Goal: Task Accomplishment & Management: Manage account settings

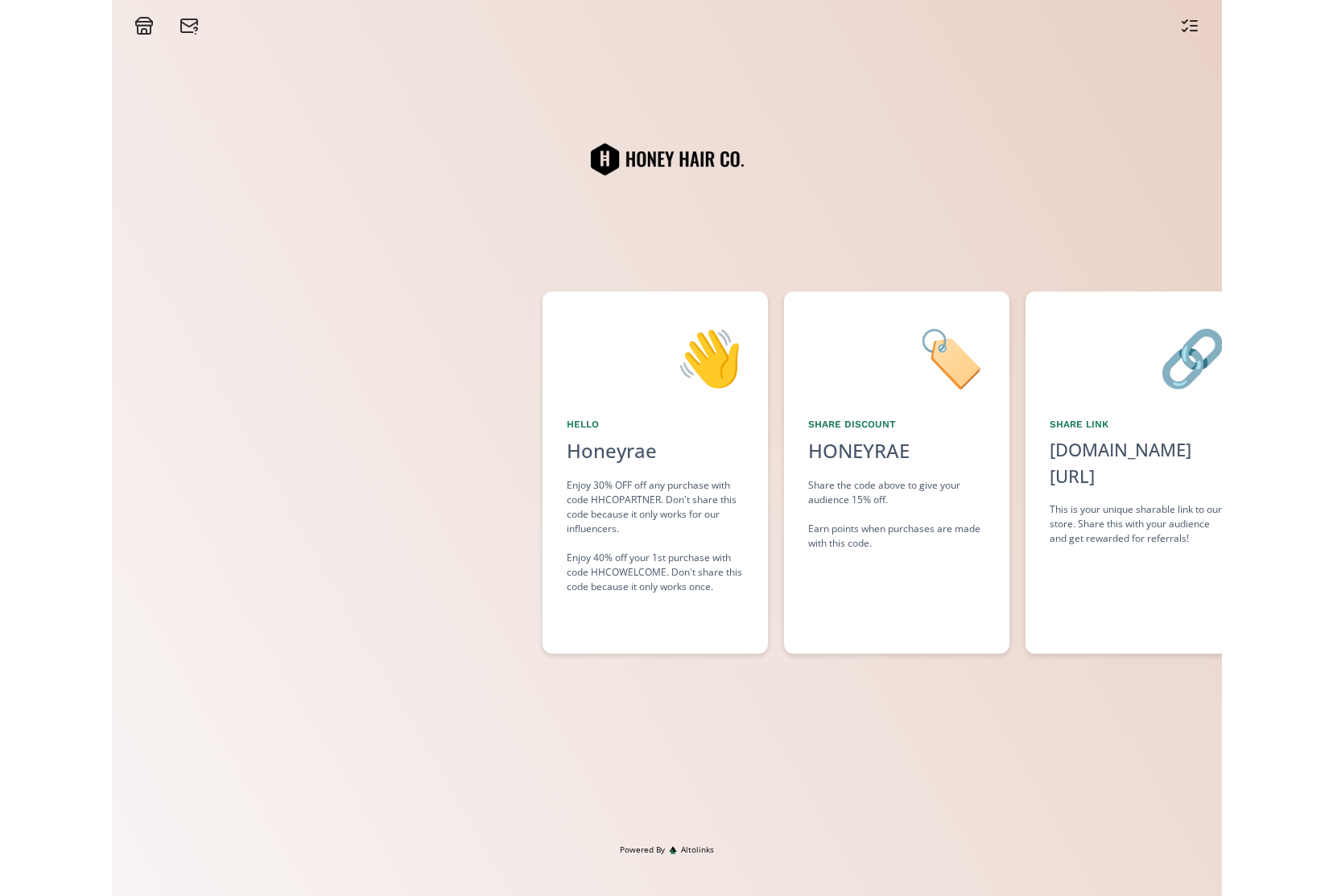
scroll to position [0, 218]
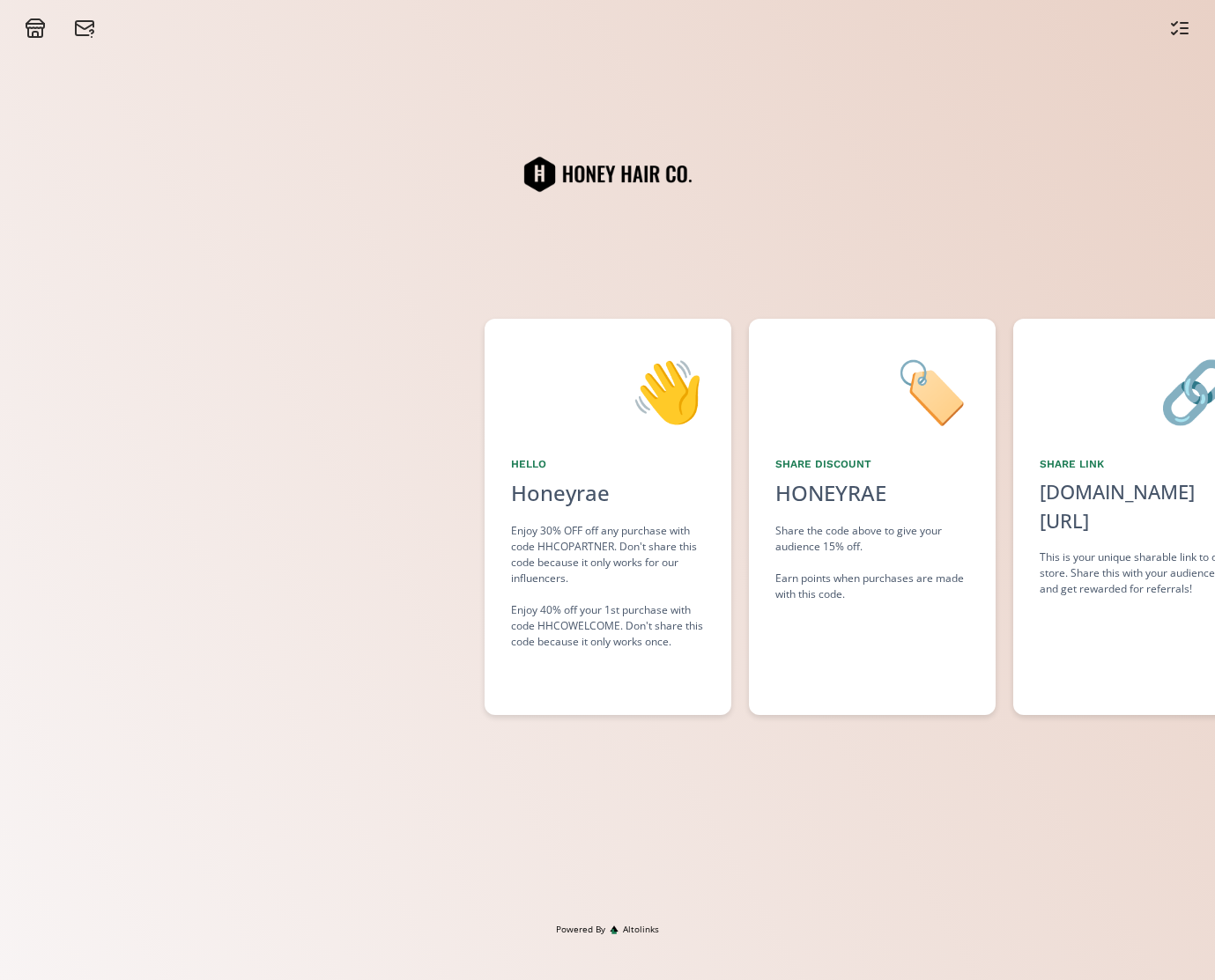
click at [30, 15] on div at bounding box center [608, 19] width 1215 height 39
click at [30, 24] on icon at bounding box center [35, 24] width 17 height 0
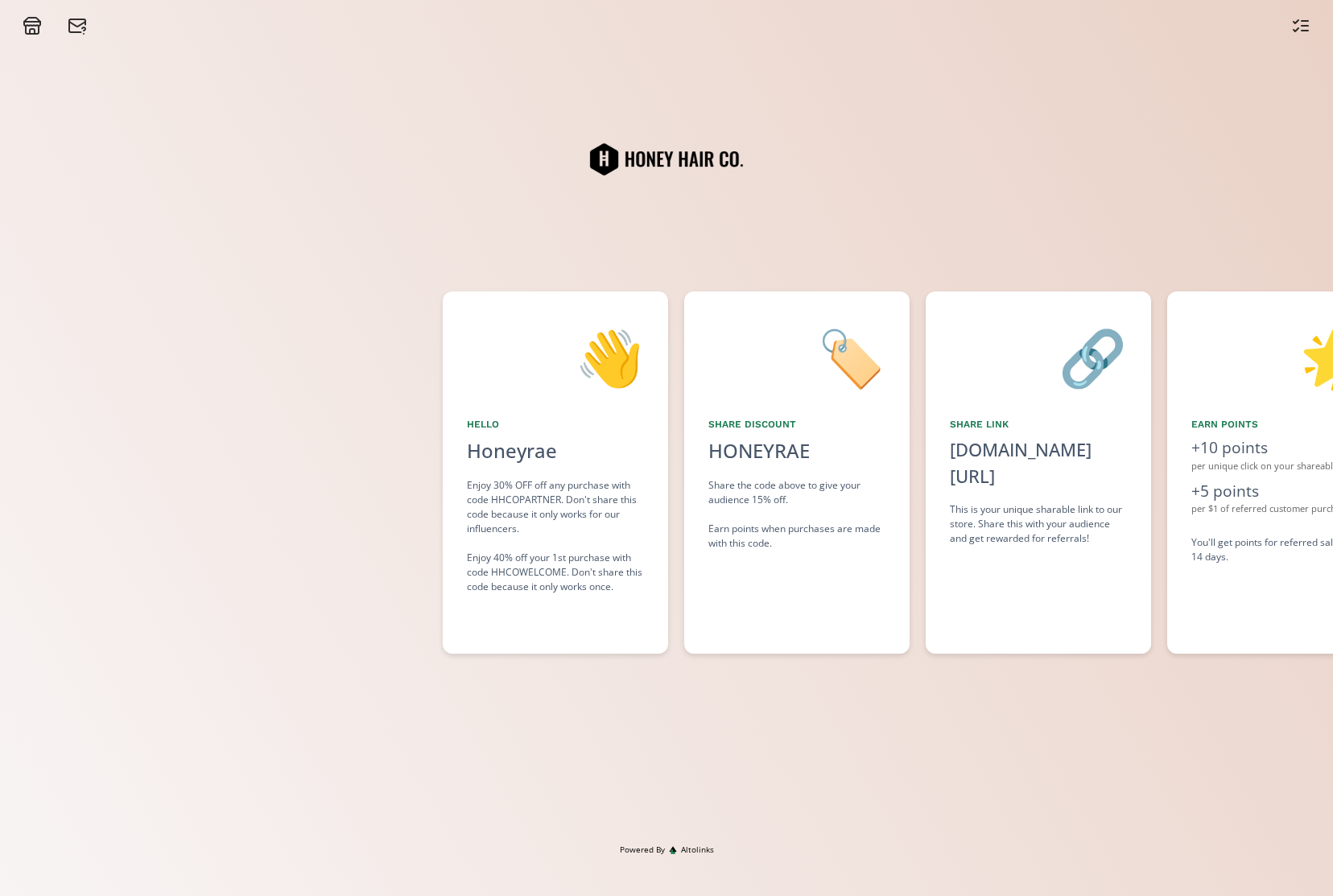
scroll to position [0, 106]
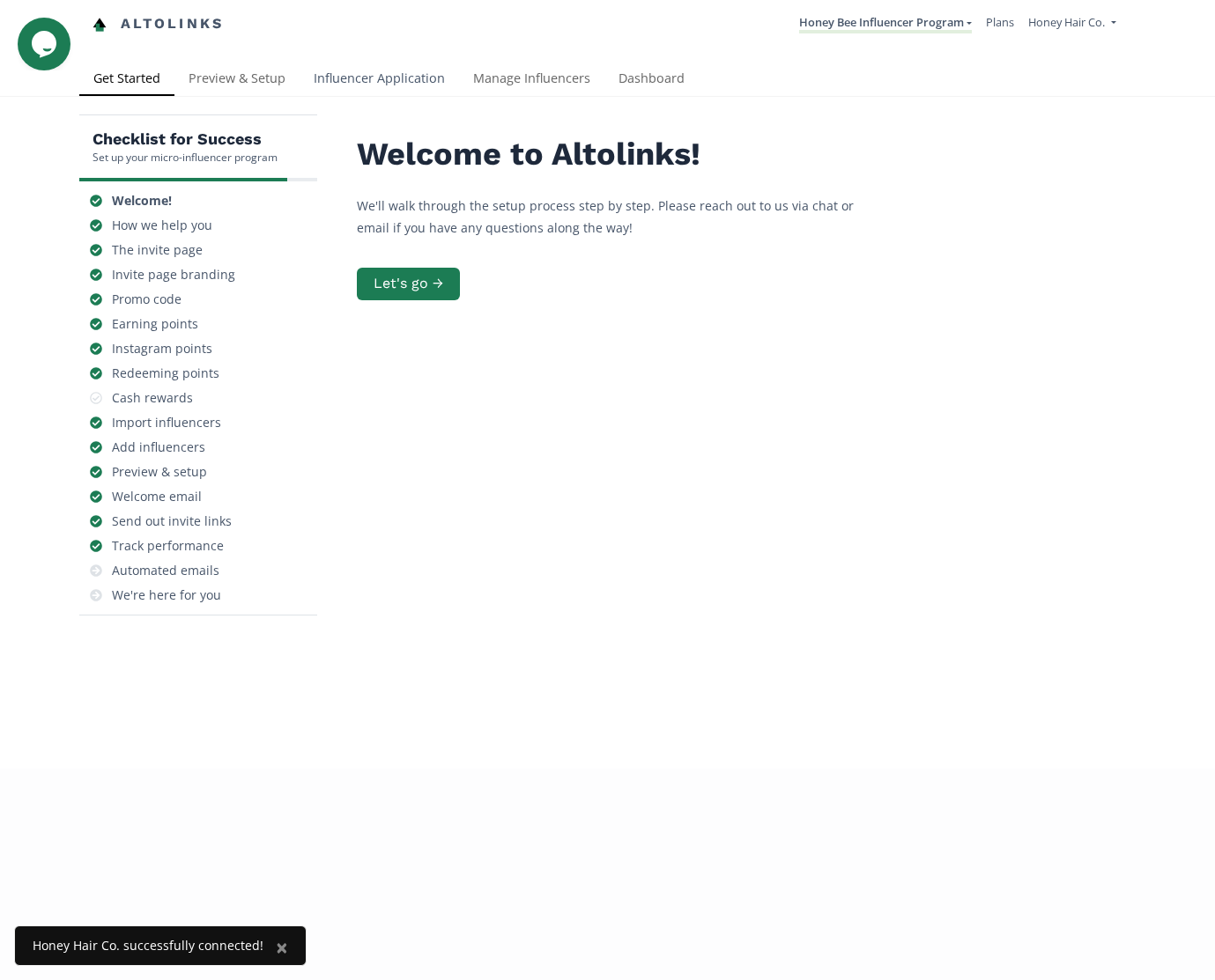
click at [410, 85] on link "Influencer Application" at bounding box center [378, 80] width 159 height 35
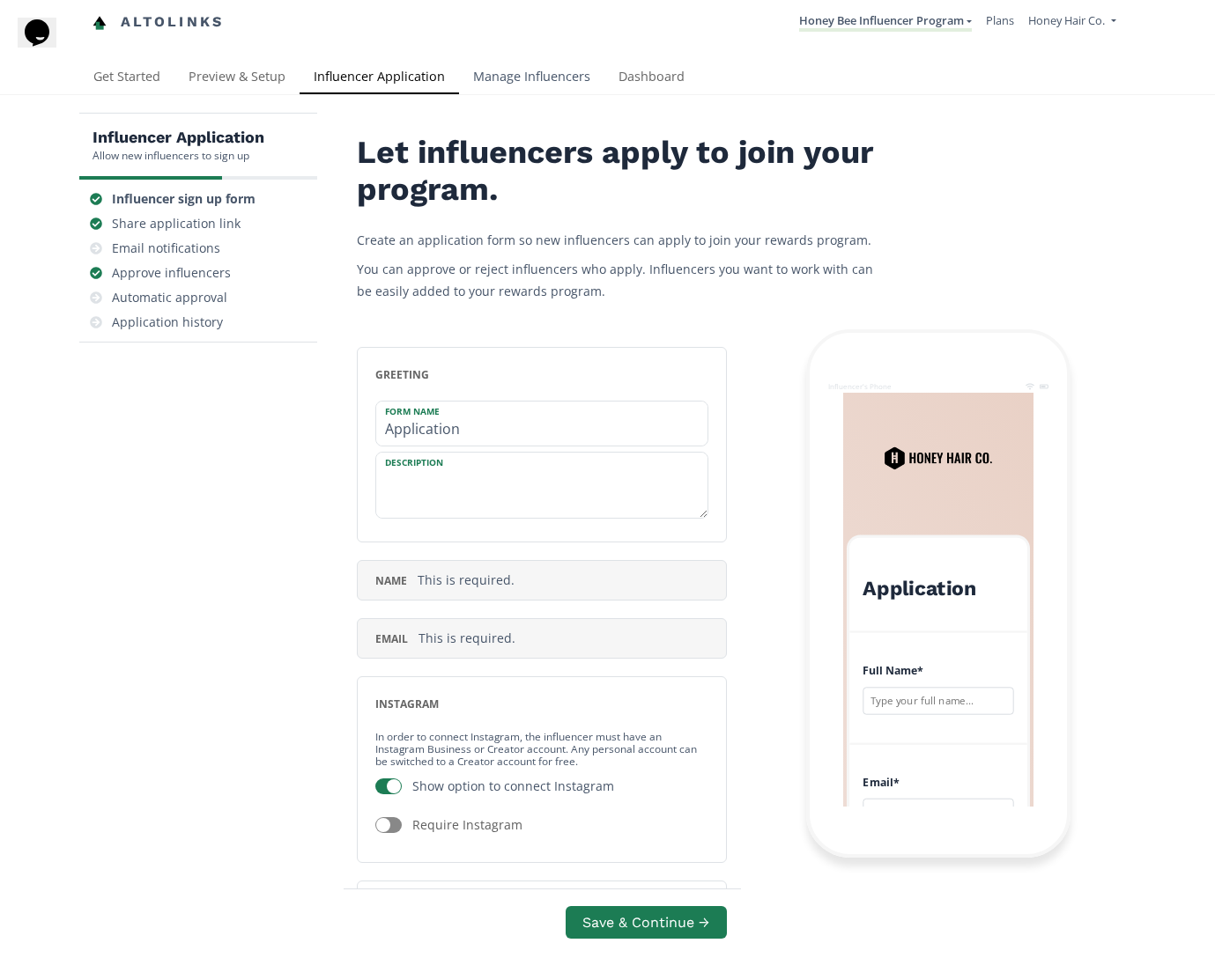
click at [563, 73] on link "Manage Influencers" at bounding box center [532, 78] width 146 height 35
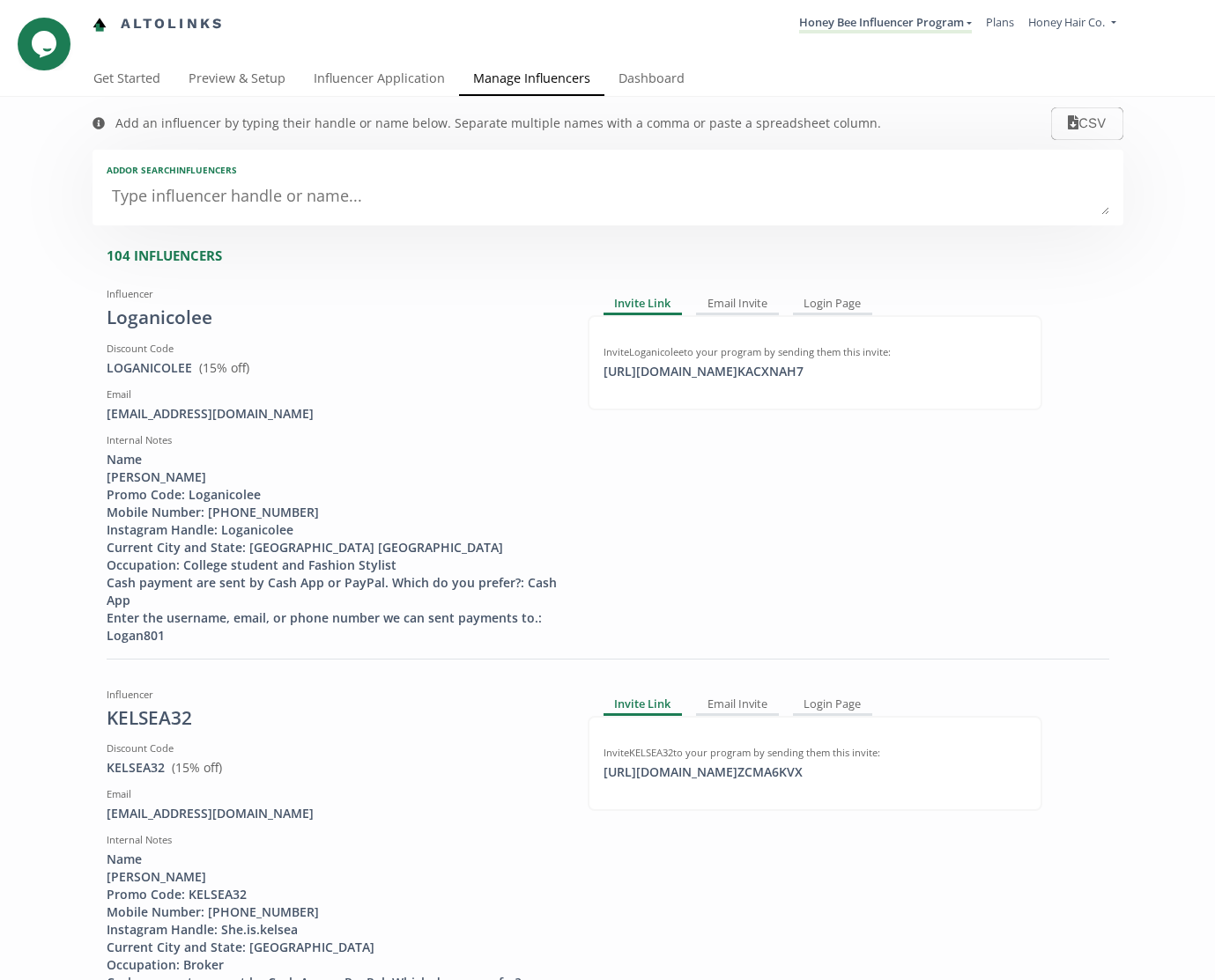
click at [302, 201] on textarea at bounding box center [608, 197] width 1002 height 35
paste textarea "MarkelLamia"
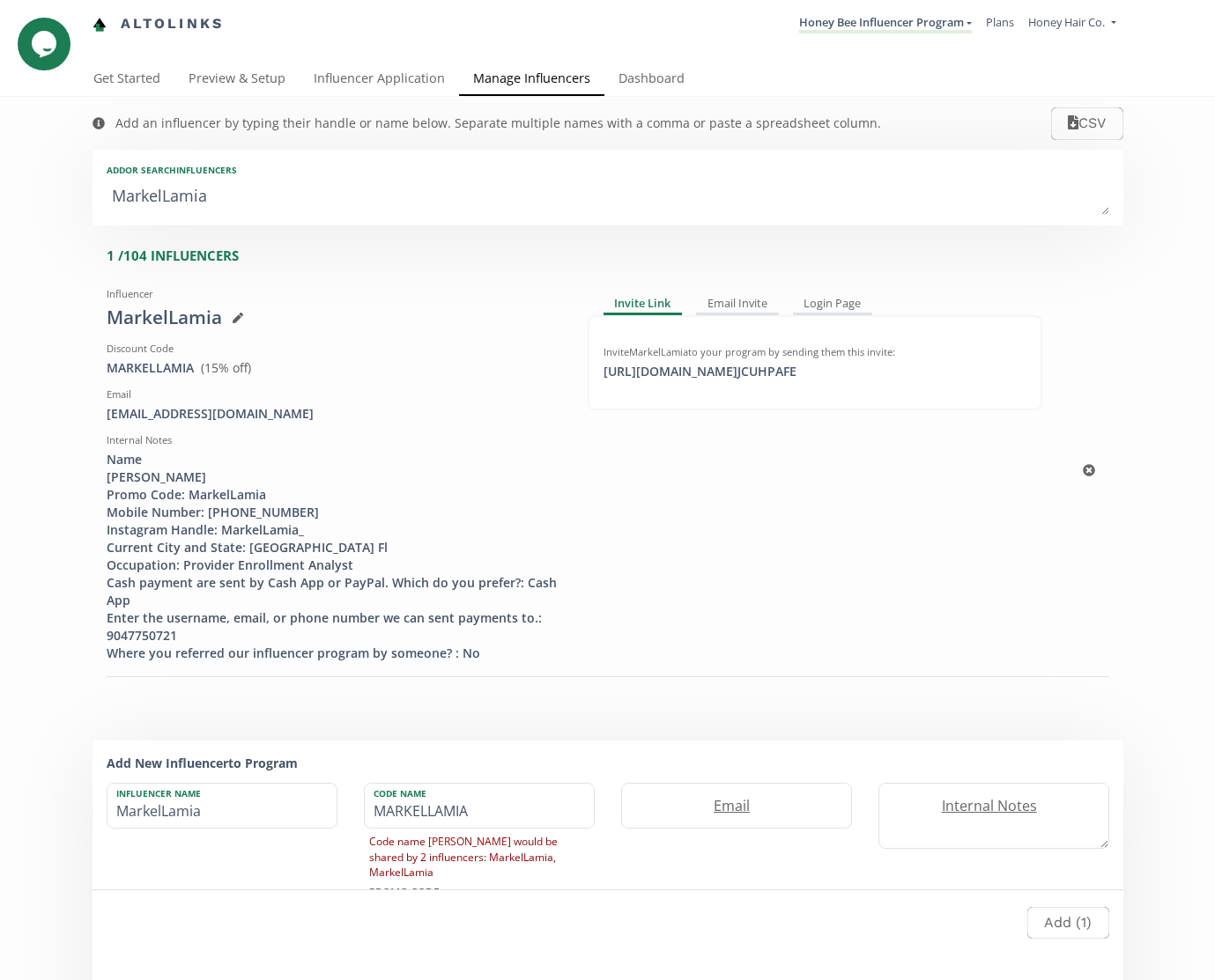
type textarea "MarkelLamia"
click at [260, 530] on div "Name Markel Kirkland Promo Code: MarkelLamia Mobile Number: 9047750721 Instagra…" at bounding box center [334, 556] width 455 height 211
copy div "MarkelLamia_"
click at [841, 304] on div "Login Page" at bounding box center [833, 305] width 80 height 21
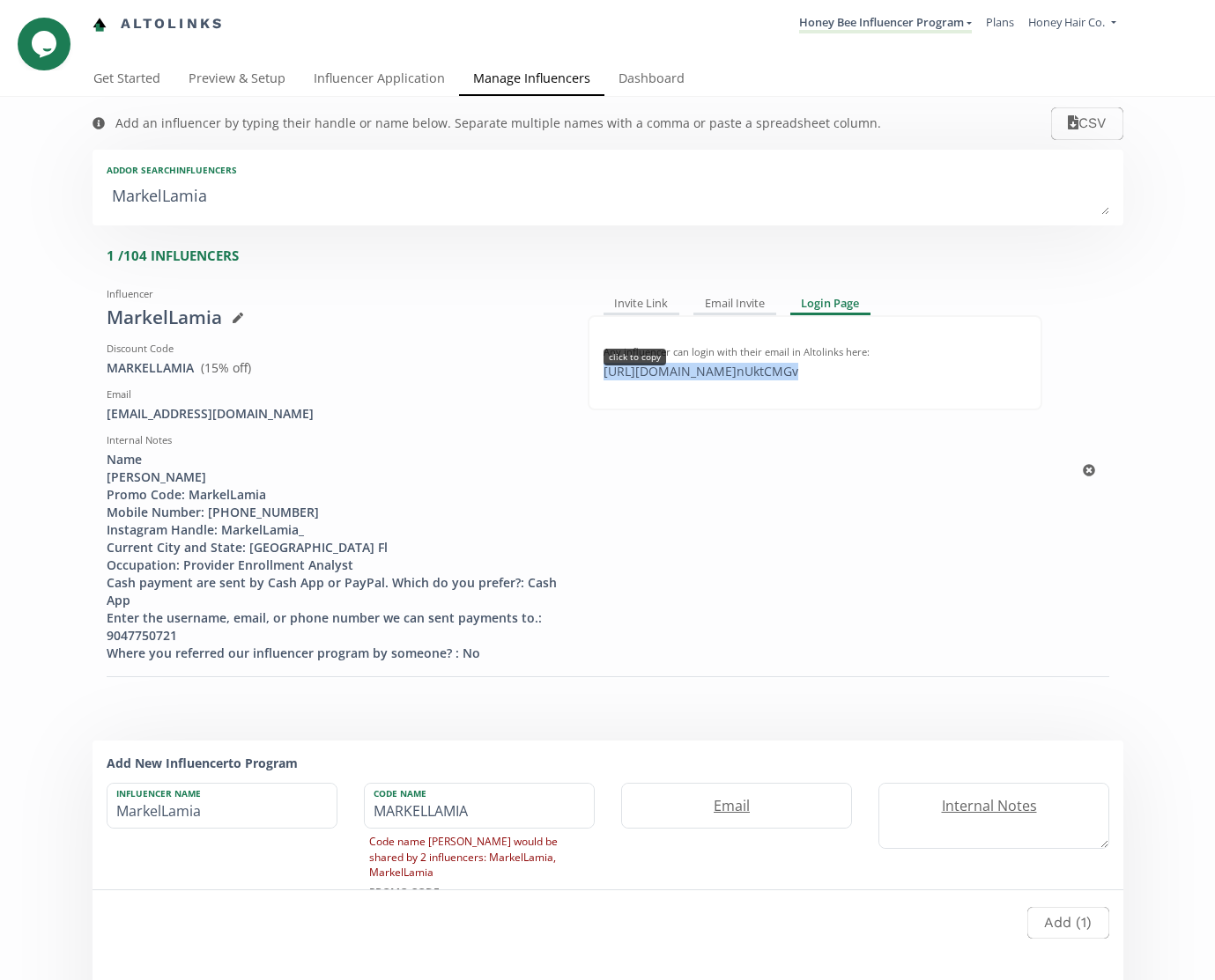
click at [808, 377] on div "https://app.altolinks.com/program/ nUktCMGv click to copy" at bounding box center [700, 371] width 216 height 17
copy div "https://app.altolinks.com/program/ nUktCMGv"
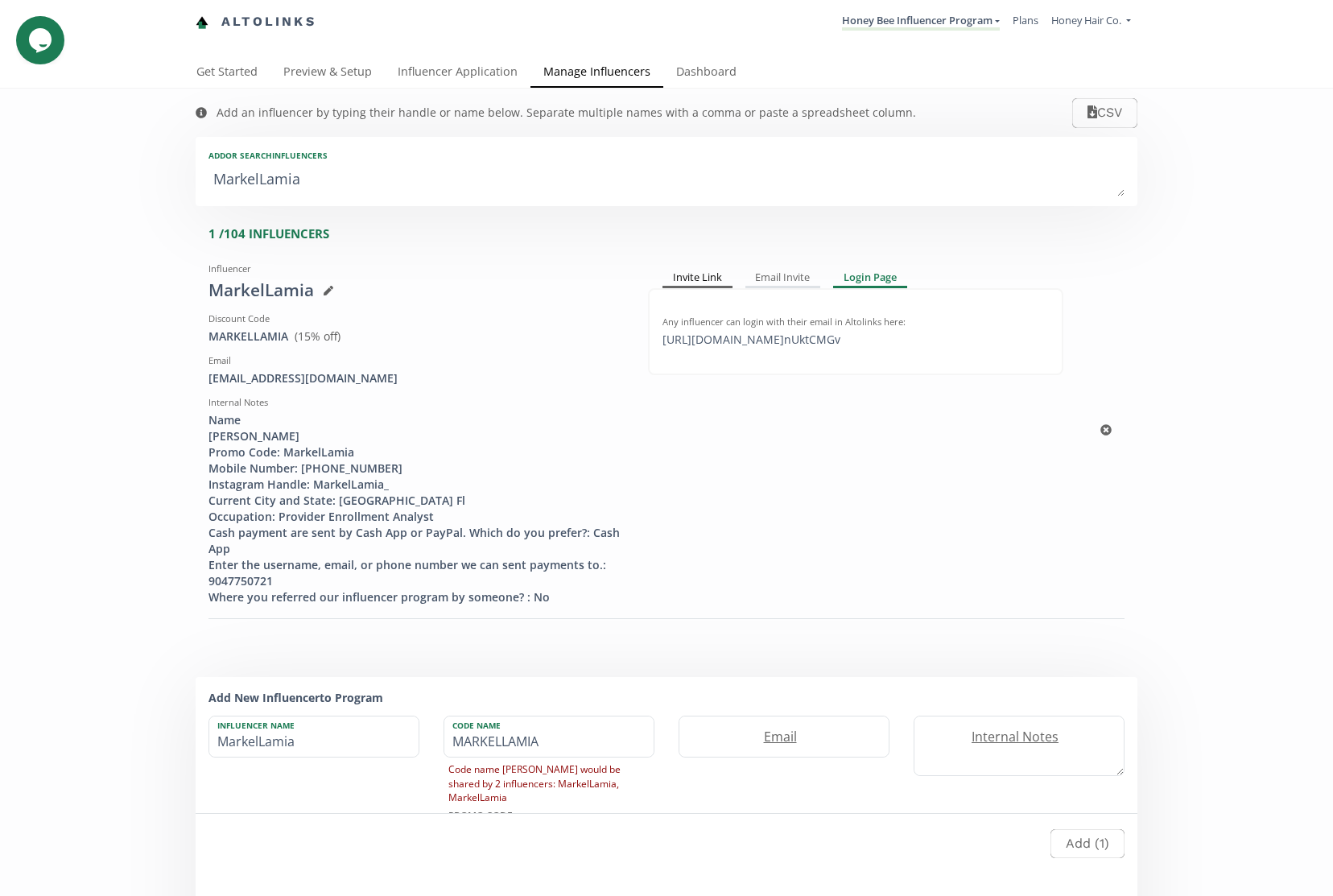
click at [690, 273] on div "Invite Link" at bounding box center [697, 278] width 70 height 19
click at [878, 348] on div "Invite MarkelLamia to your program by sending them this invite: https://app.alt…" at bounding box center [856, 332] width 416 height 87
click at [848, 345] on div "https://app.altolinks.com/invite/ JCUHPAFE click to copy" at bounding box center [750, 339] width 195 height 16
copy div "https://app.altolinks.com/invite/ JCUHPAFE"
click at [693, 90] on div "Add an influencer by typing their handle or name below. Separate multiple names…" at bounding box center [556, 113] width 753 height 48
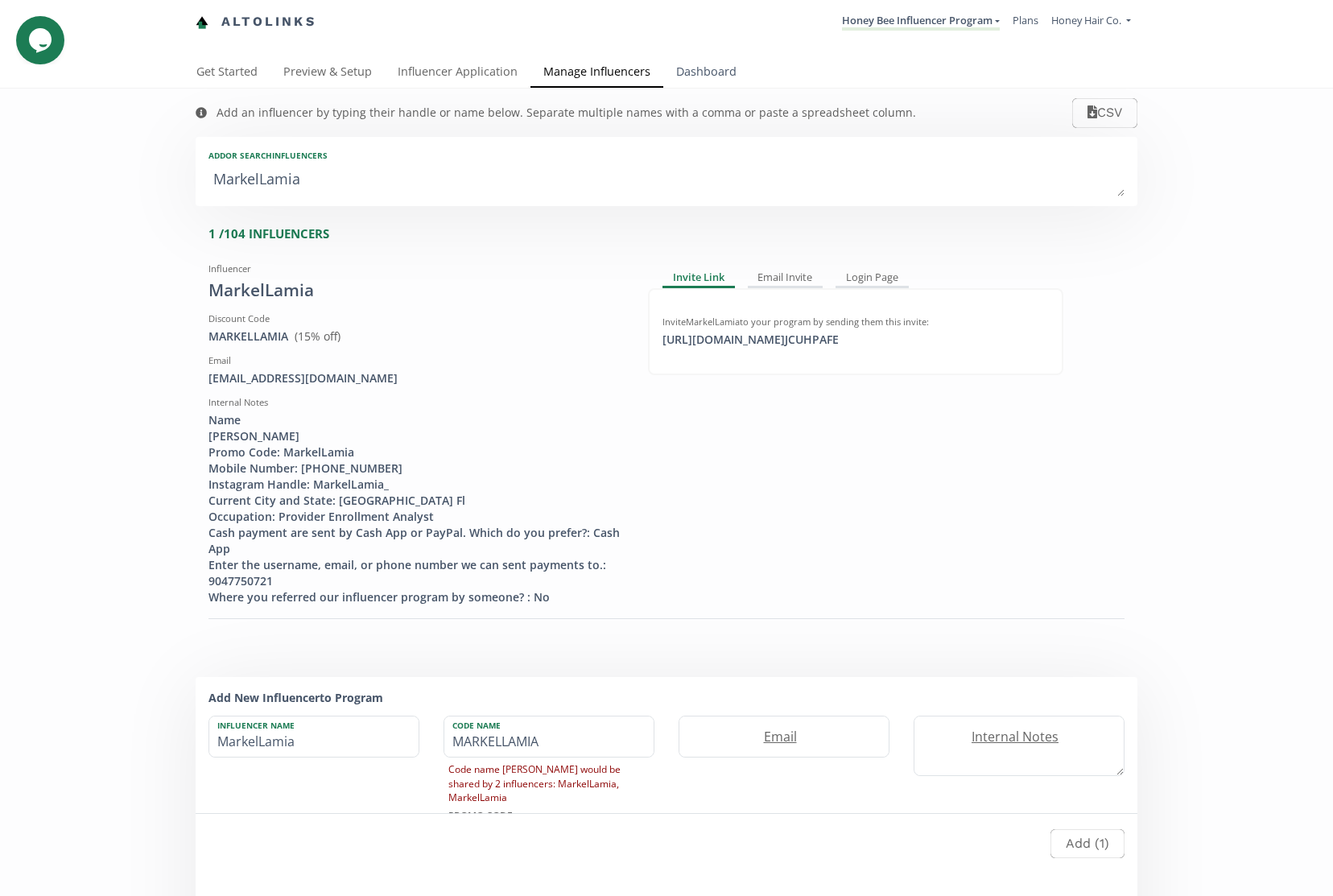
click at [706, 81] on link "Dashboard" at bounding box center [706, 73] width 86 height 32
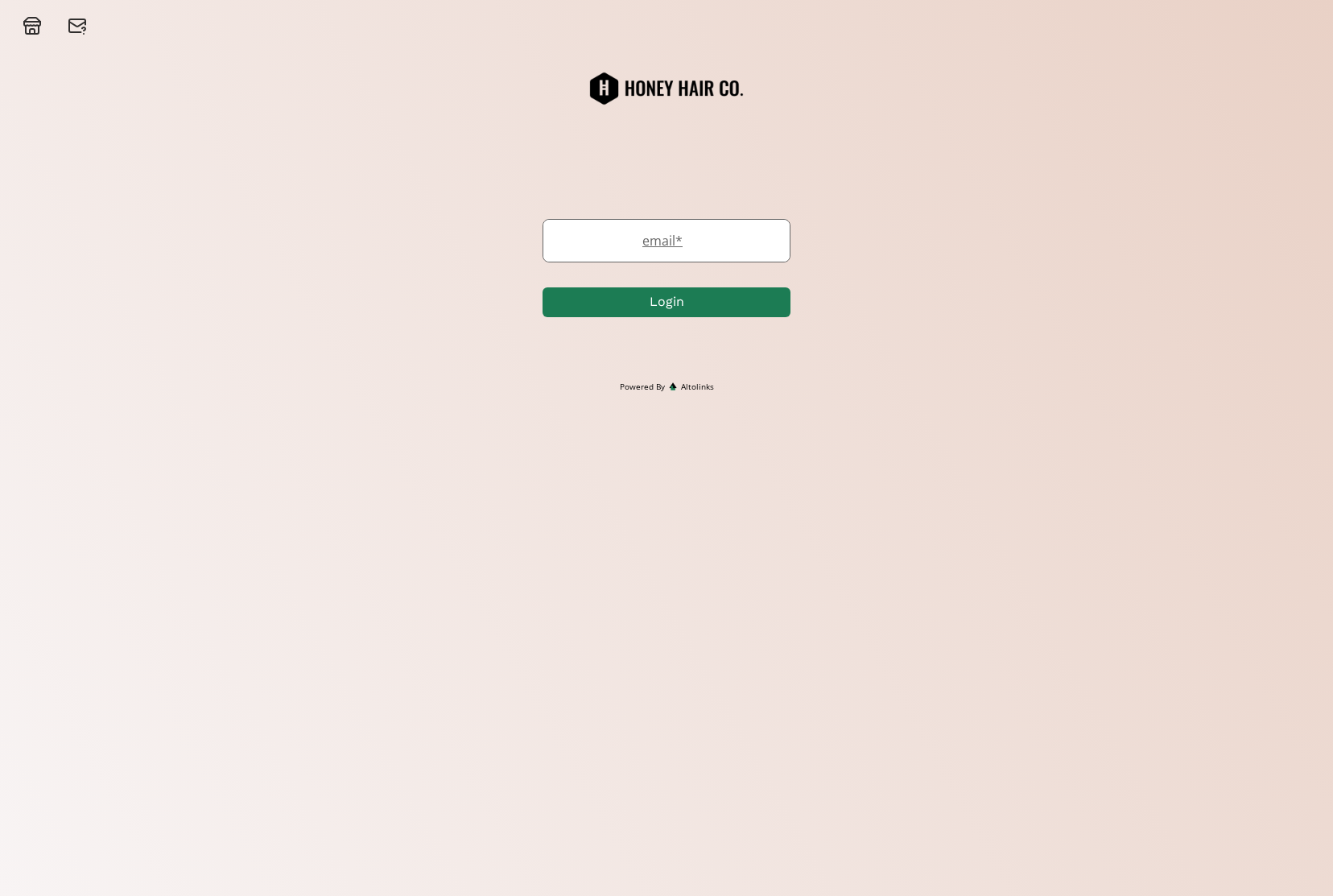
click at [745, 235] on label "email *" at bounding box center [658, 240] width 230 height 19
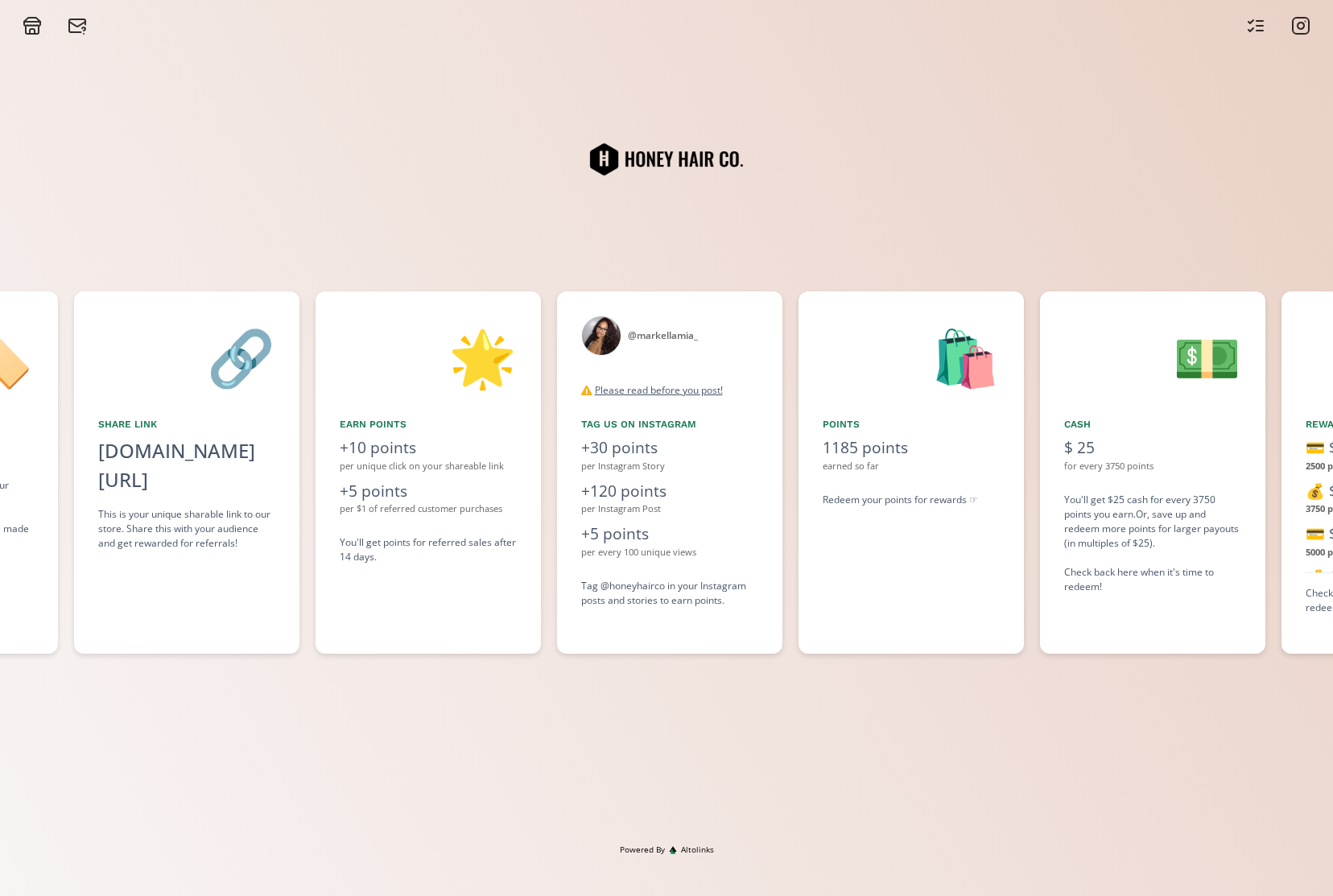
scroll to position [0, 966]
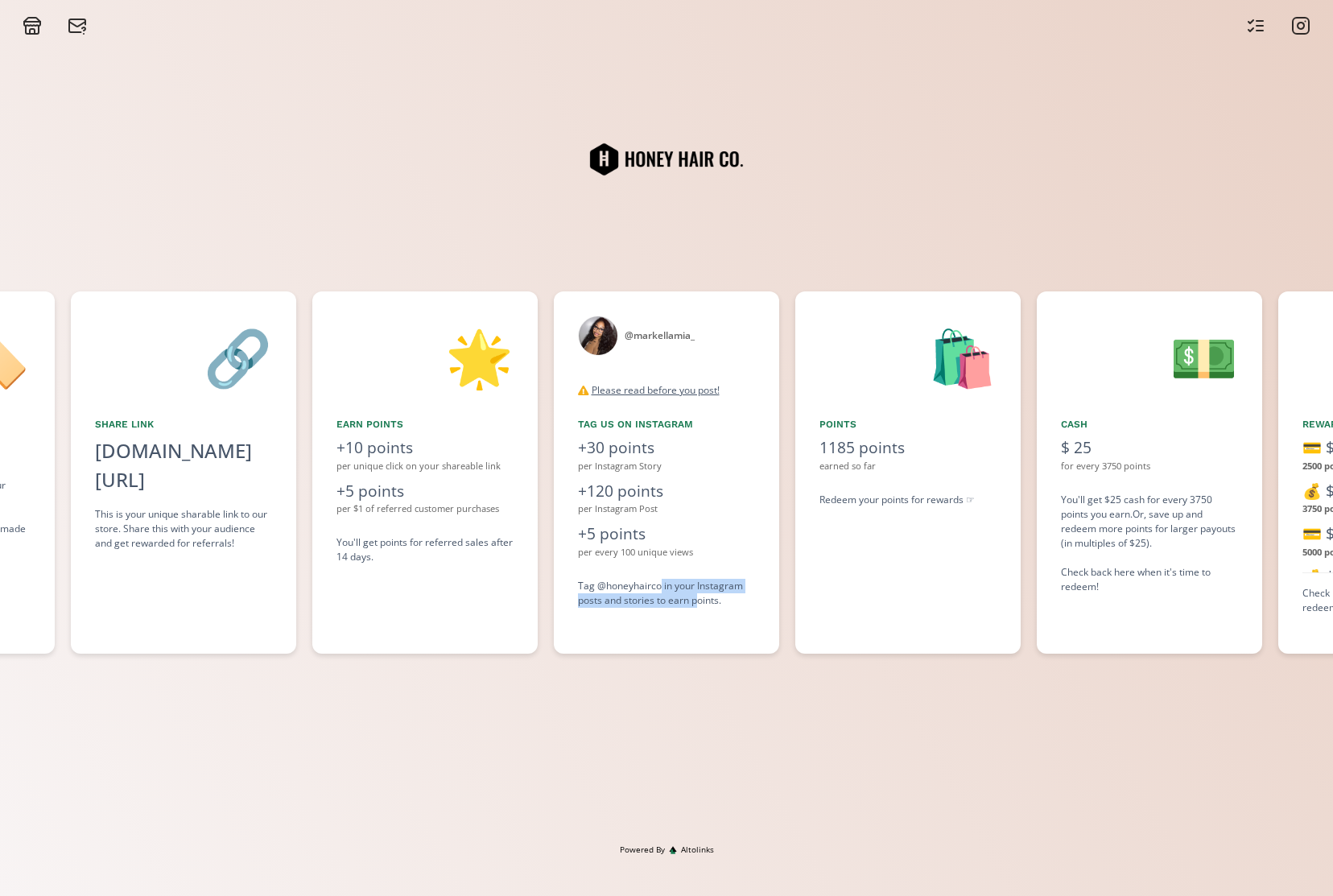
drag, startPoint x: 661, startPoint y: 588, endPoint x: 701, endPoint y: 602, distance: 42.4
click at [701, 602] on div "Tag @honeyhairco in your Instagram posts and stories to earn points." at bounding box center [666, 593] width 177 height 29
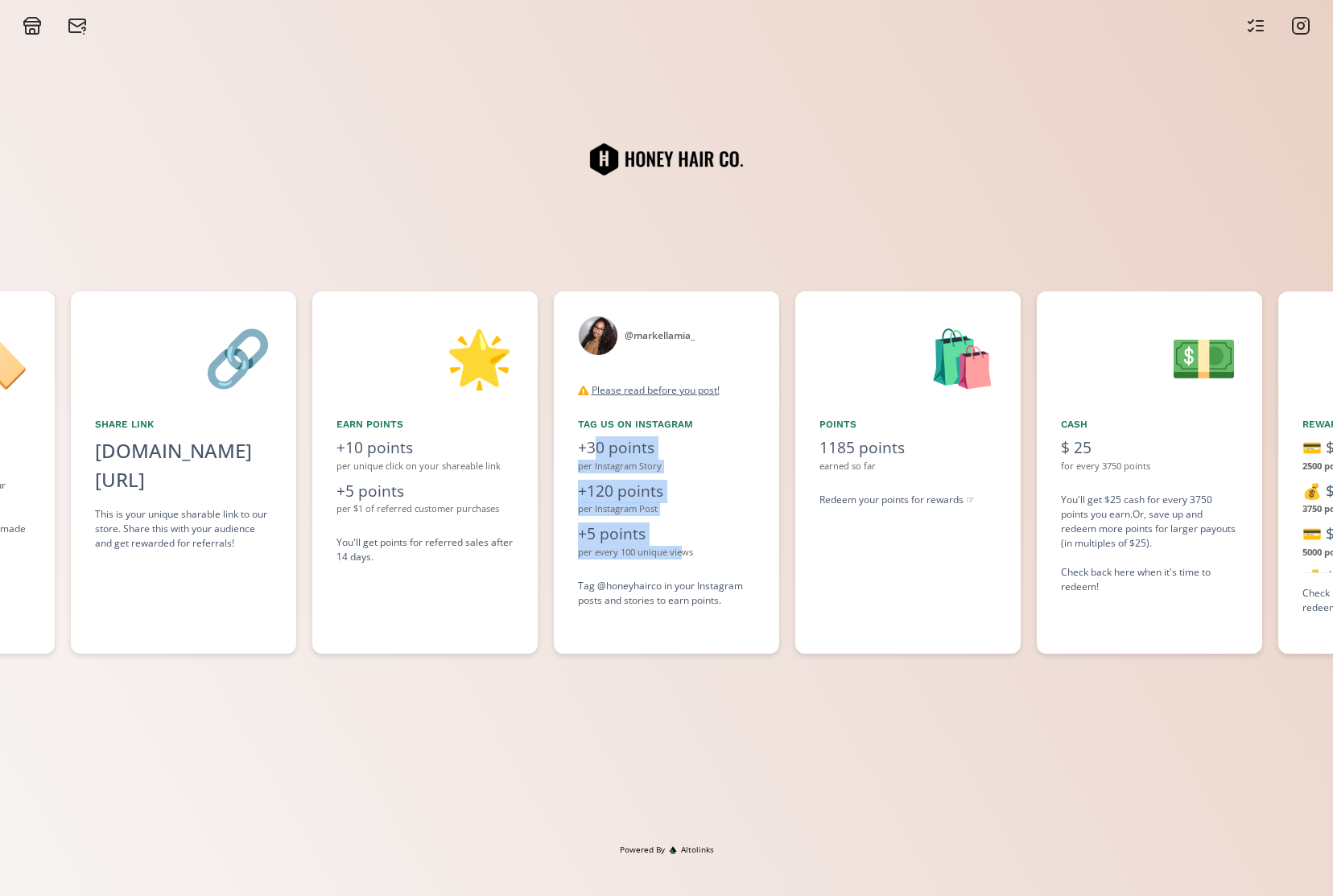
drag, startPoint x: 595, startPoint y: 452, endPoint x: 680, endPoint y: 551, distance: 130.5
click at [680, 551] on div "@ markellamia_ disconnect Please read before you post! For both posts and stori…" at bounding box center [666, 473] width 225 height 362
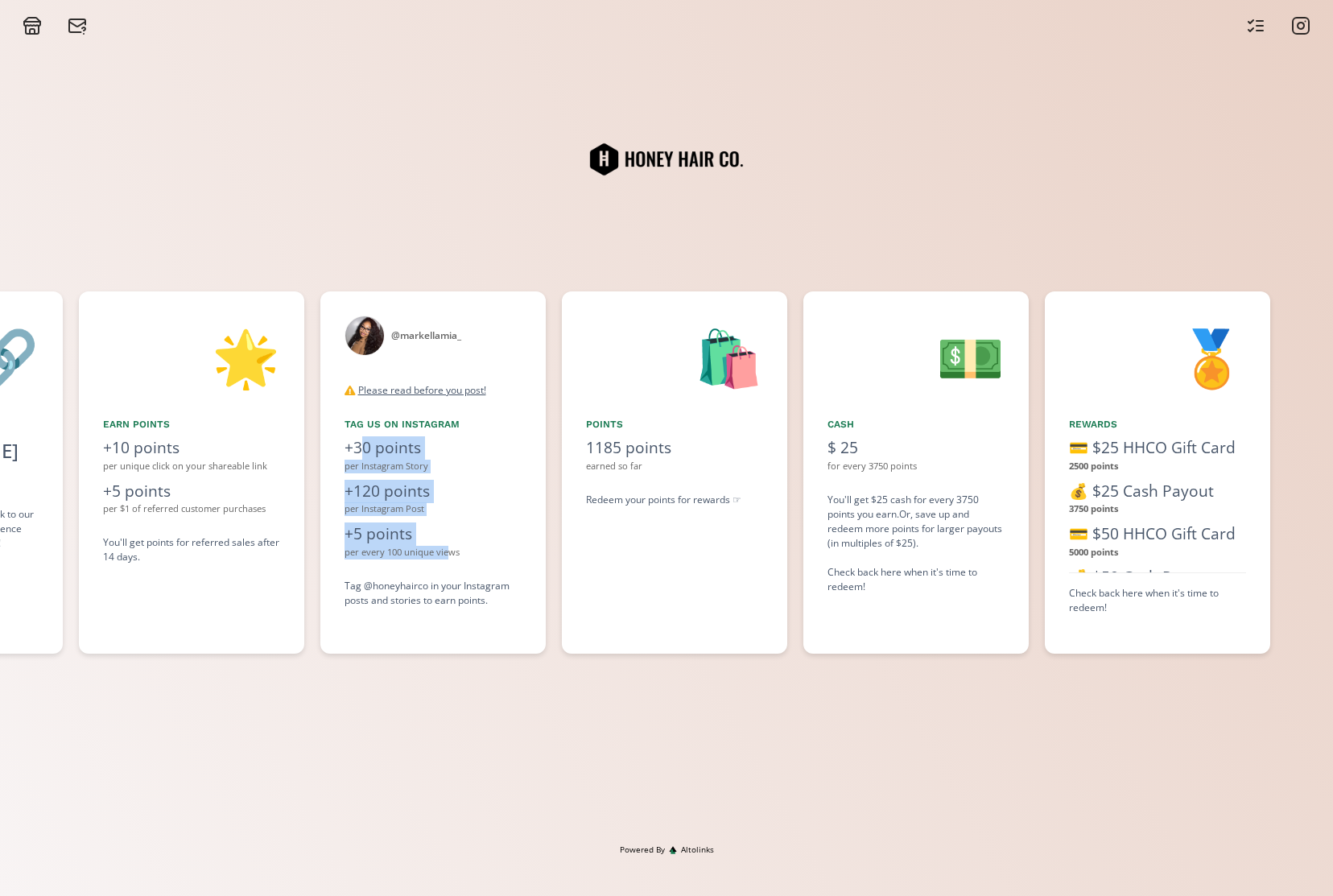
scroll to position [0, 1208]
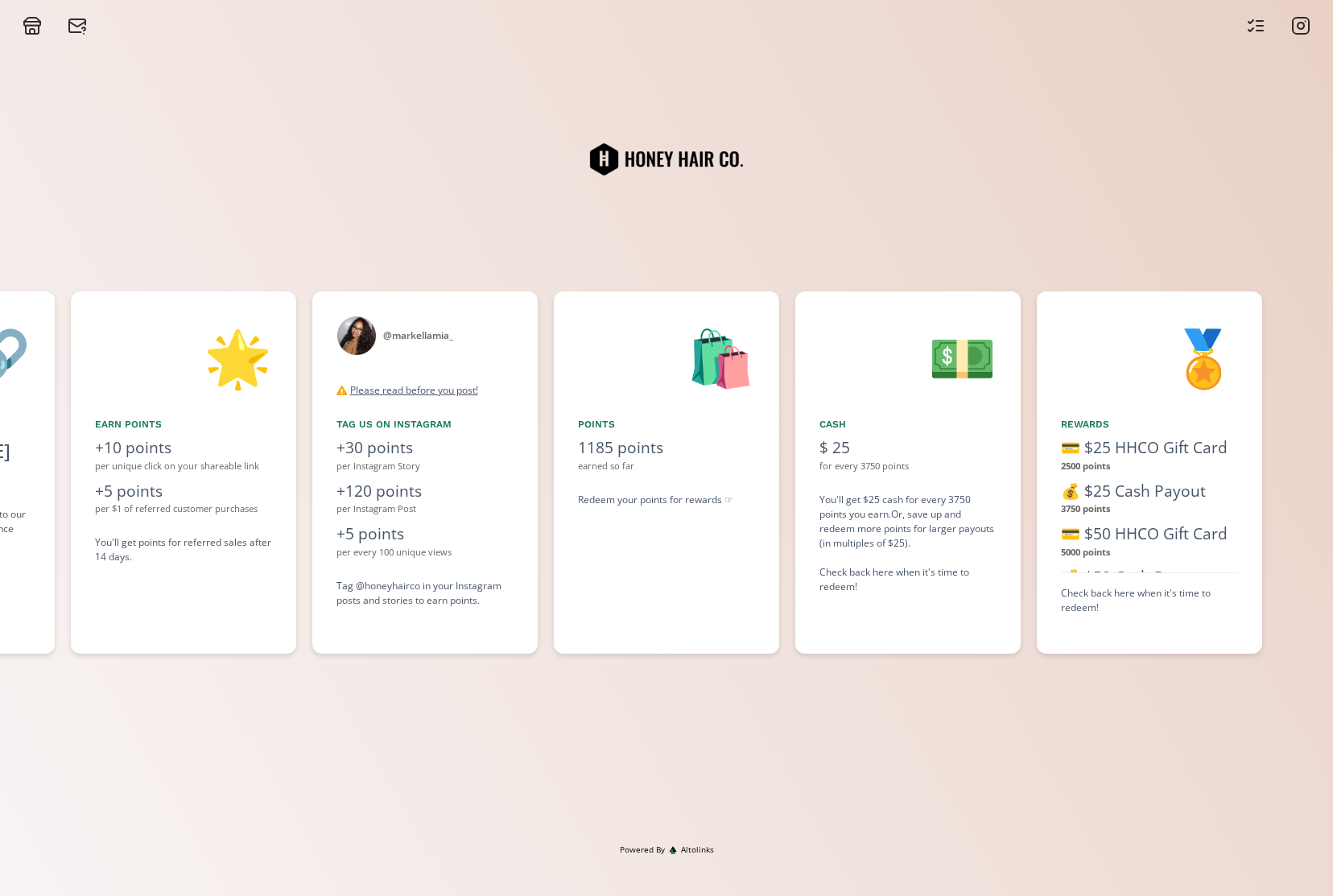
click at [561, 318] on div "🛍️ points 1185 points earned so far Redeem your points for rewards ☞" at bounding box center [666, 473] width 225 height 362
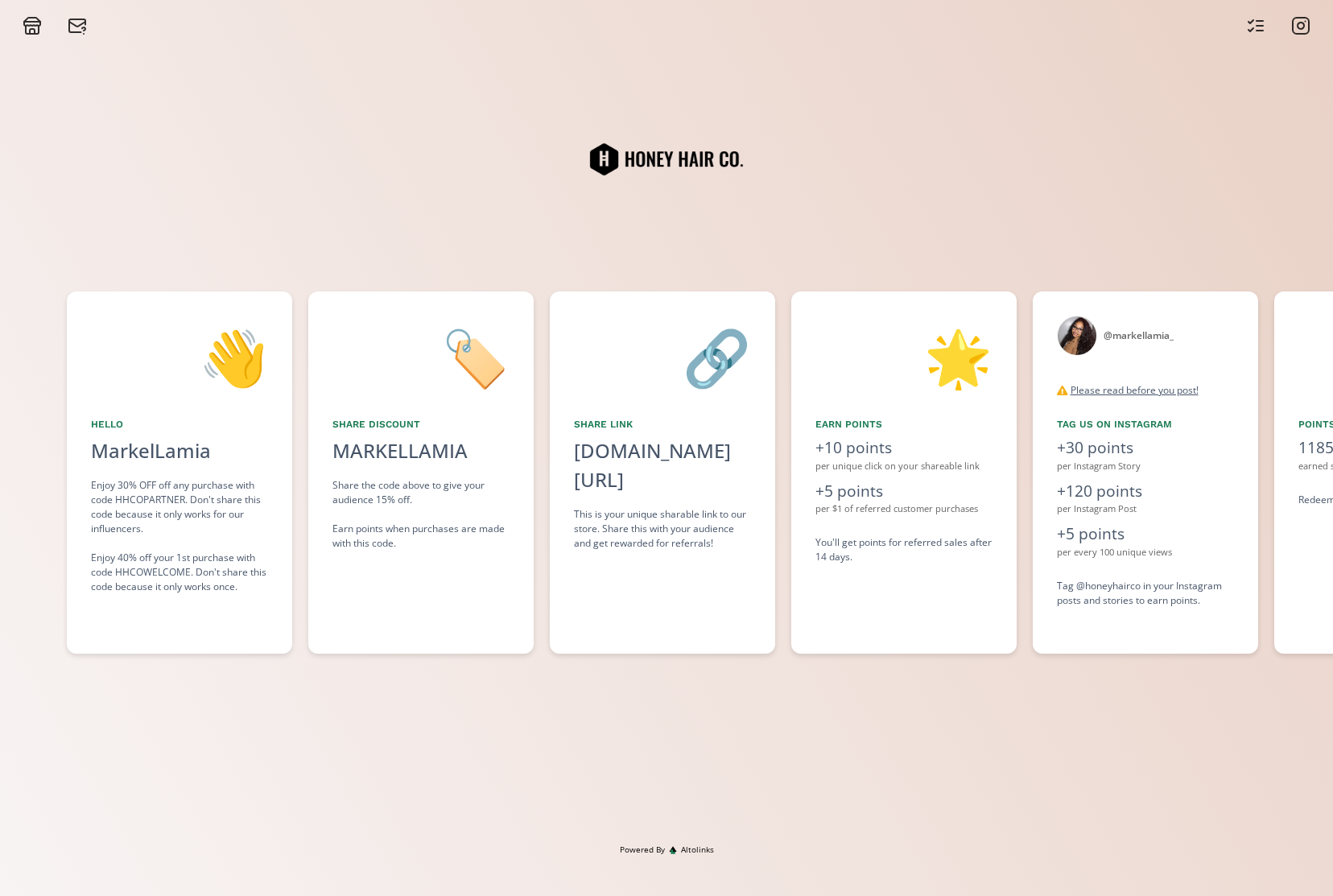
scroll to position [0, 483]
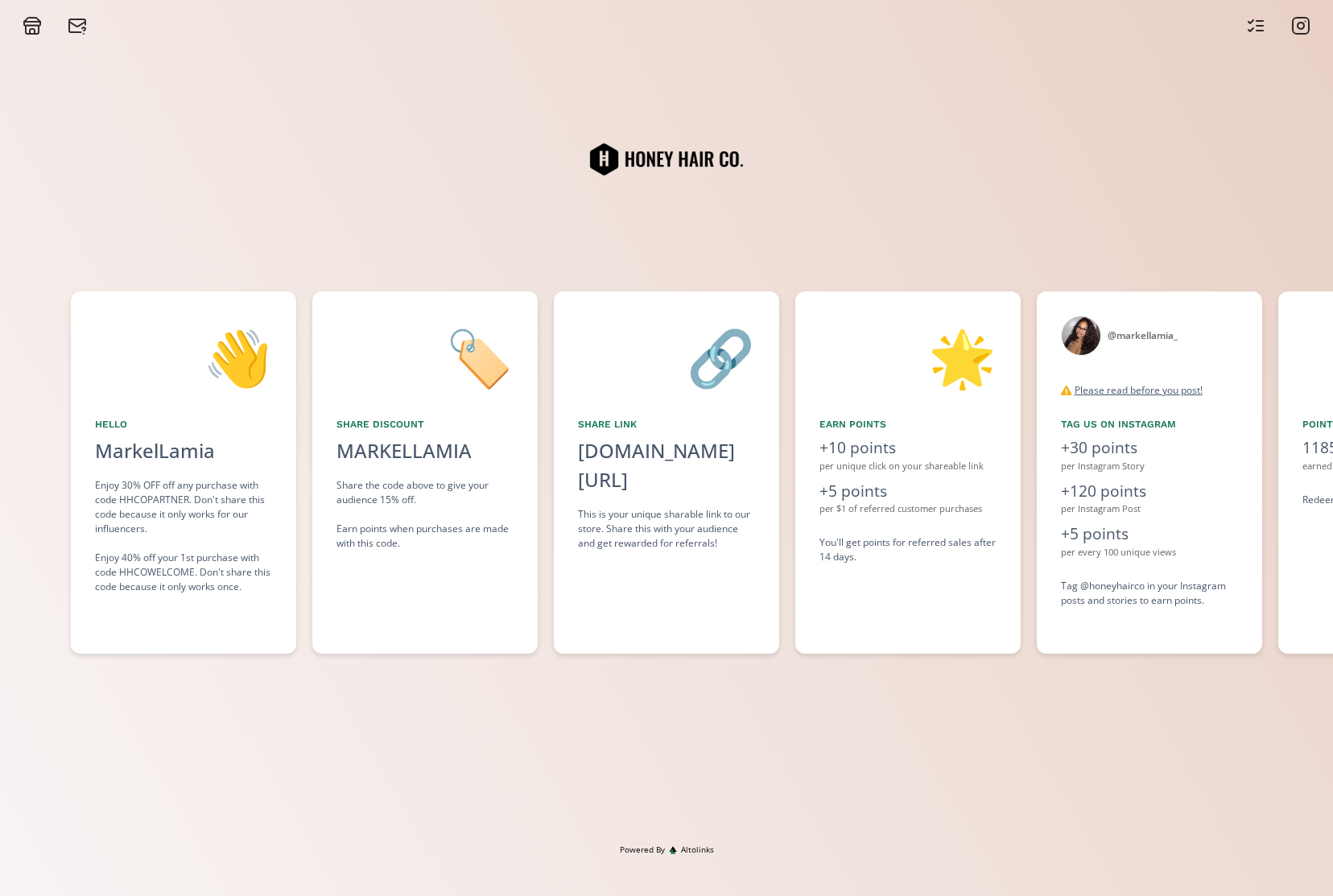
click at [1011, 471] on div "🌟 Earn points +10 points per unique click on your shareable link +5 points per …" at bounding box center [908, 473] width 225 height 362
click at [1163, 335] on div "@ markellamia_" at bounding box center [1143, 335] width 70 height 14
drag, startPoint x: 1121, startPoint y: 337, endPoint x: 1163, endPoint y: 339, distance: 42.0
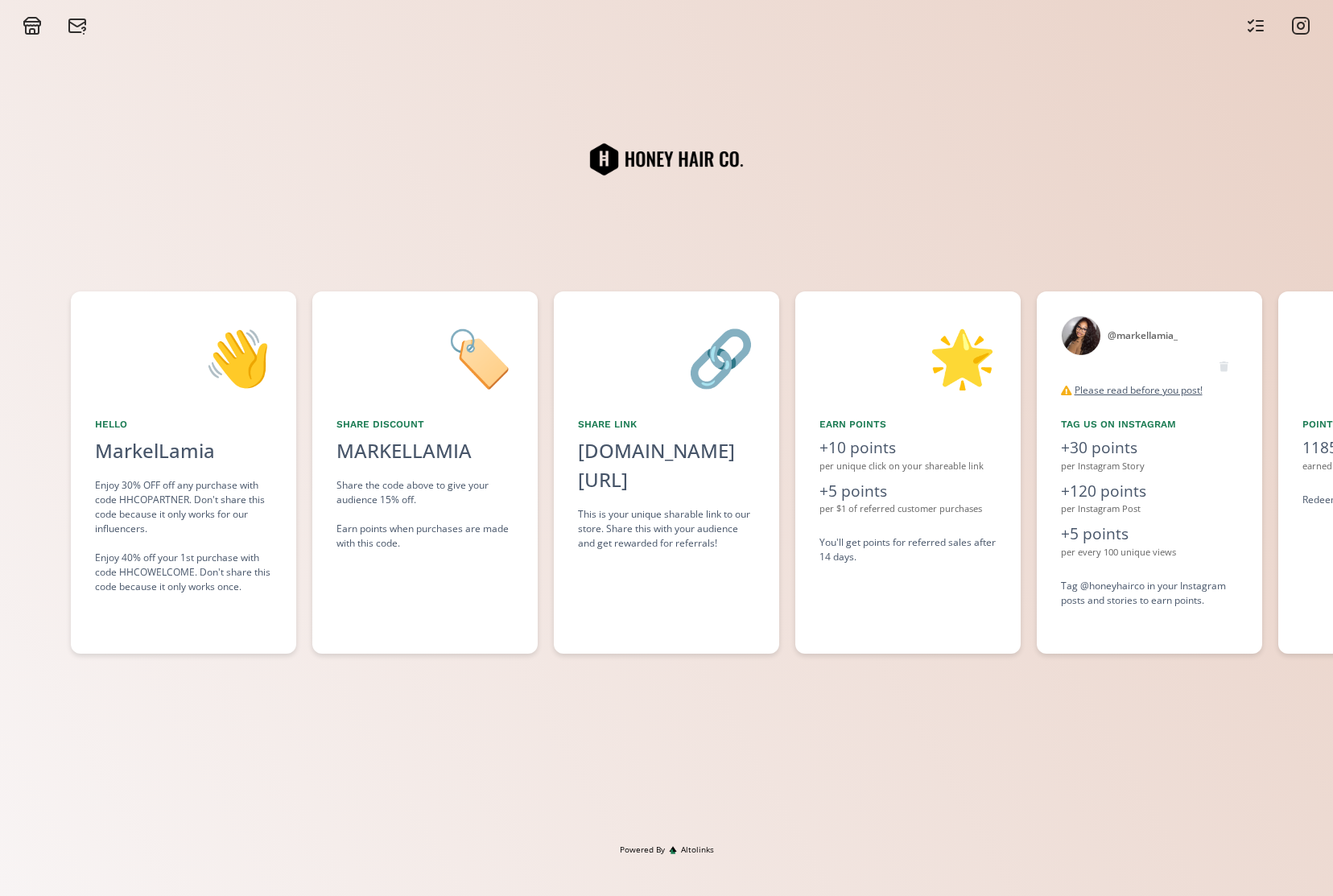
click at [1163, 339] on div "@ markellamia_" at bounding box center [1143, 335] width 70 height 14
drag, startPoint x: 483, startPoint y: 448, endPoint x: 387, endPoint y: 449, distance: 96.0
click at [387, 449] on div "MARKELLAMIA click to copy" at bounding box center [425, 450] width 177 height 29
copy div "MARK"
click at [387, 449] on div "MARKELLAMIA" at bounding box center [404, 450] width 135 height 29
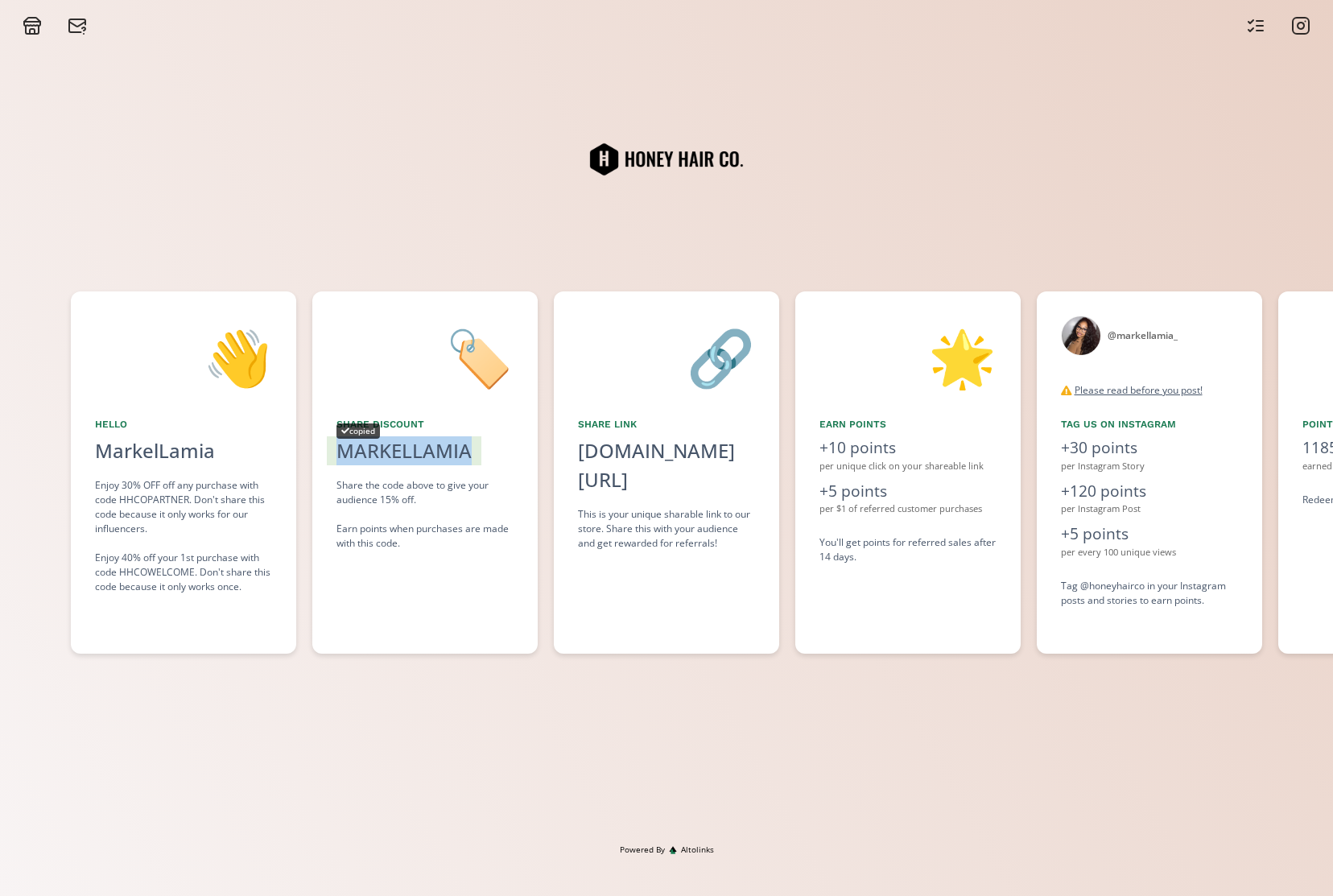
copy div "MARKELLAMIA"
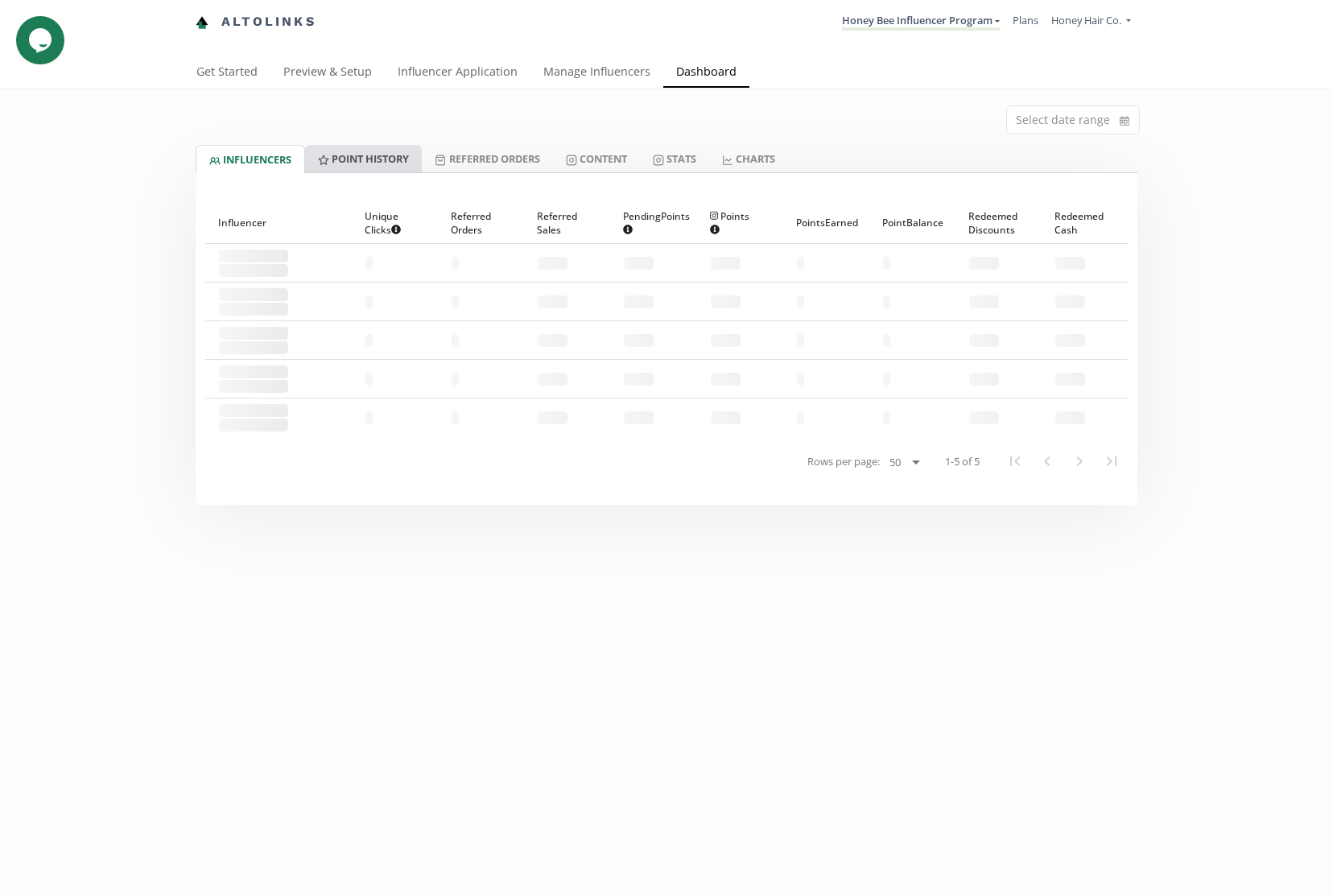
click at [339, 161] on link "Point HISTORY" at bounding box center [363, 158] width 116 height 27
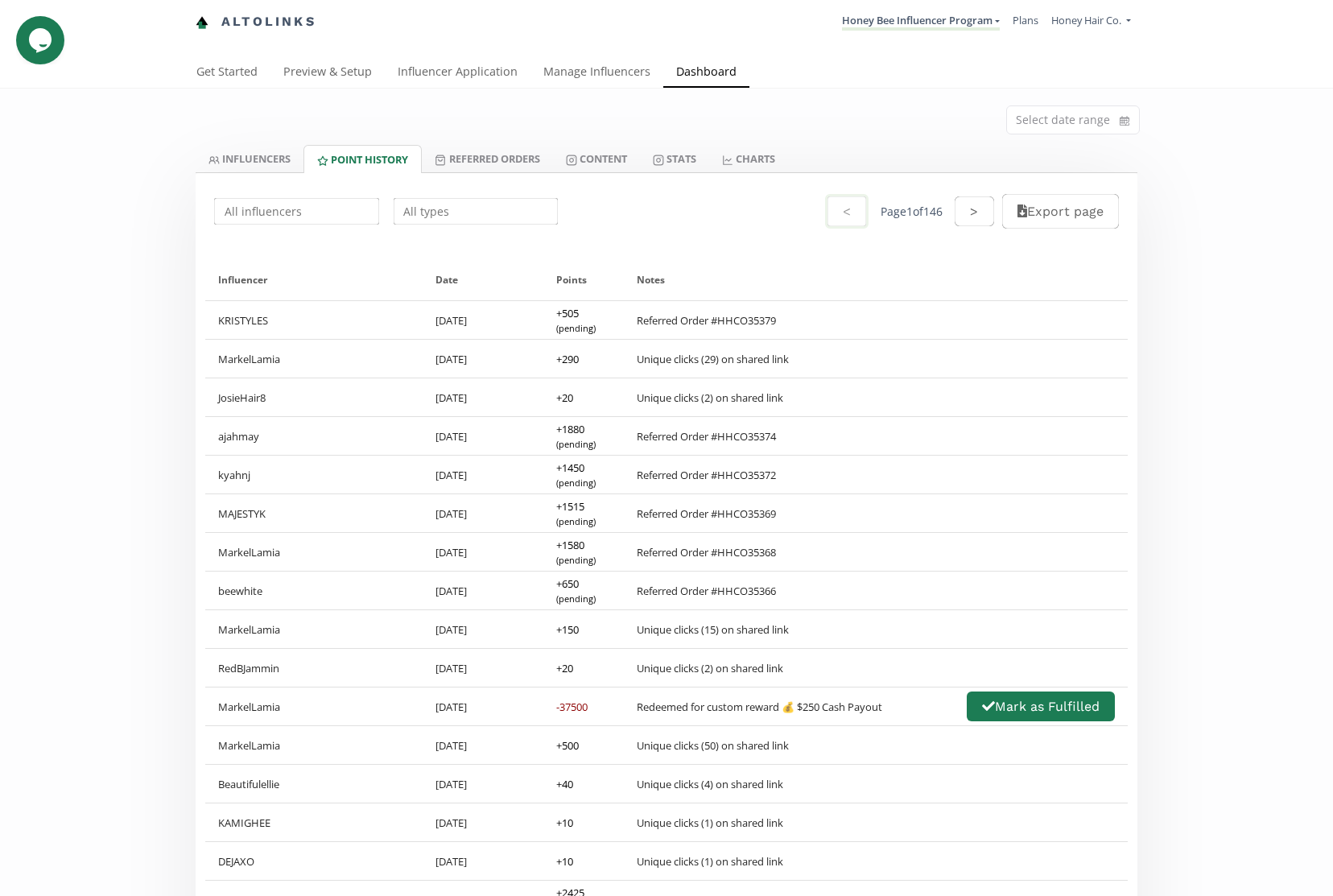
click at [288, 227] on div "< Page 1 of 146 > Export page" at bounding box center [666, 211] width 942 height 76
click at [289, 221] on input "text" at bounding box center [297, 211] width 170 height 32
paste input "https://app.altolinks.com/invite/JCUHPAFE"
type input "https://app.altolinks.com/invite/JCUHPAFE"
click at [273, 273] on div "MarkelLamia" at bounding box center [297, 272] width 164 height 29
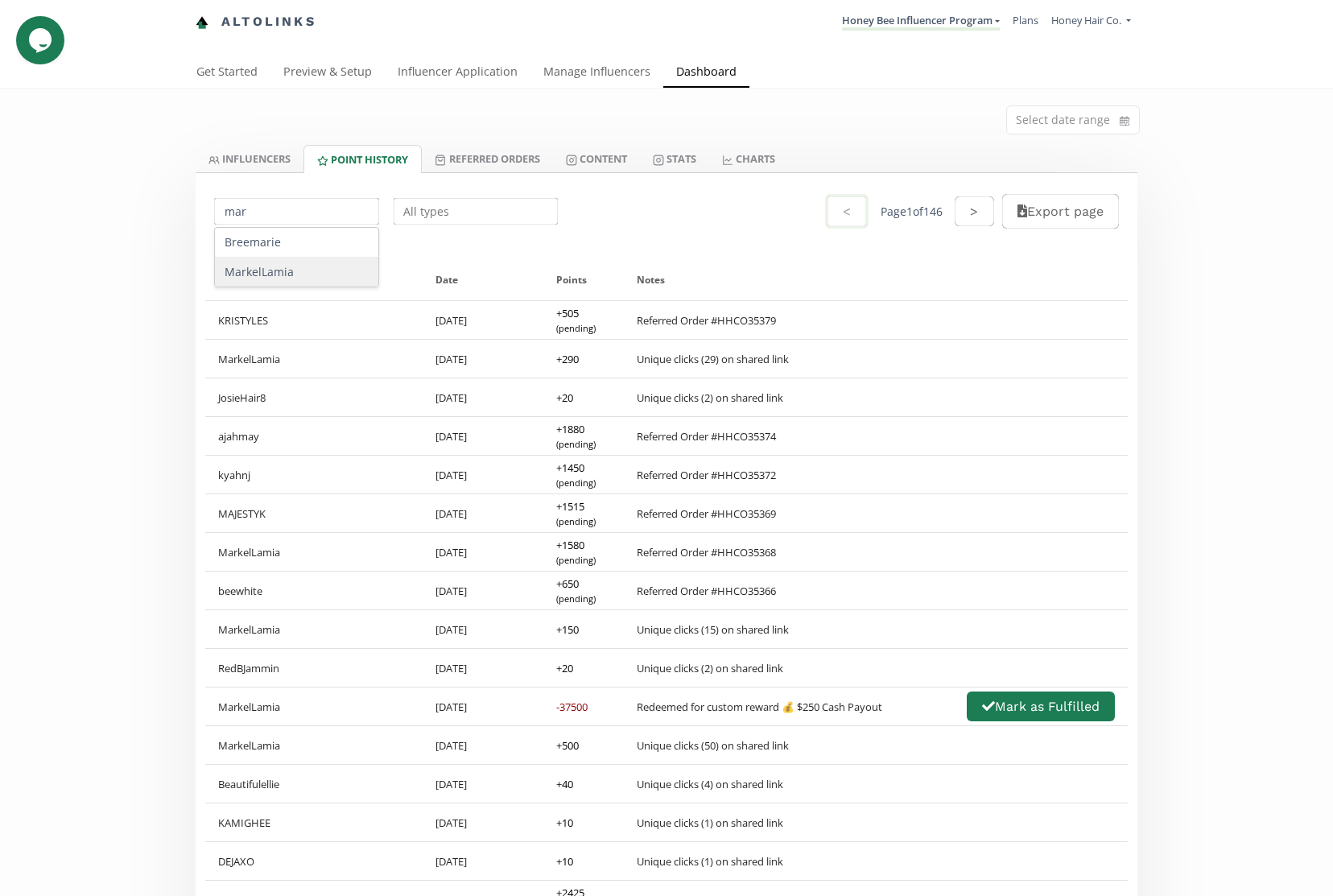
type input "MarkelLamia"
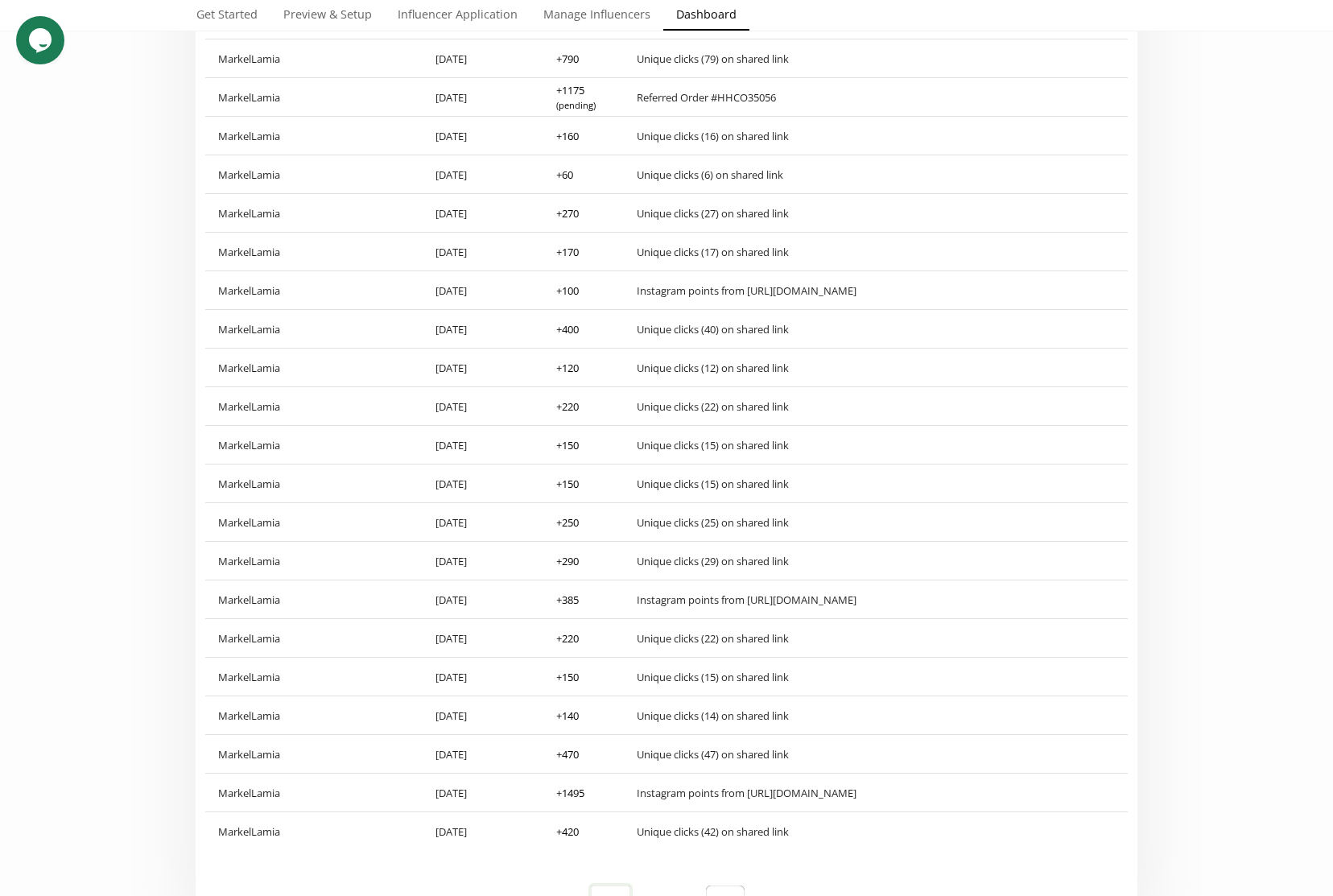
scroll to position [2105, 0]
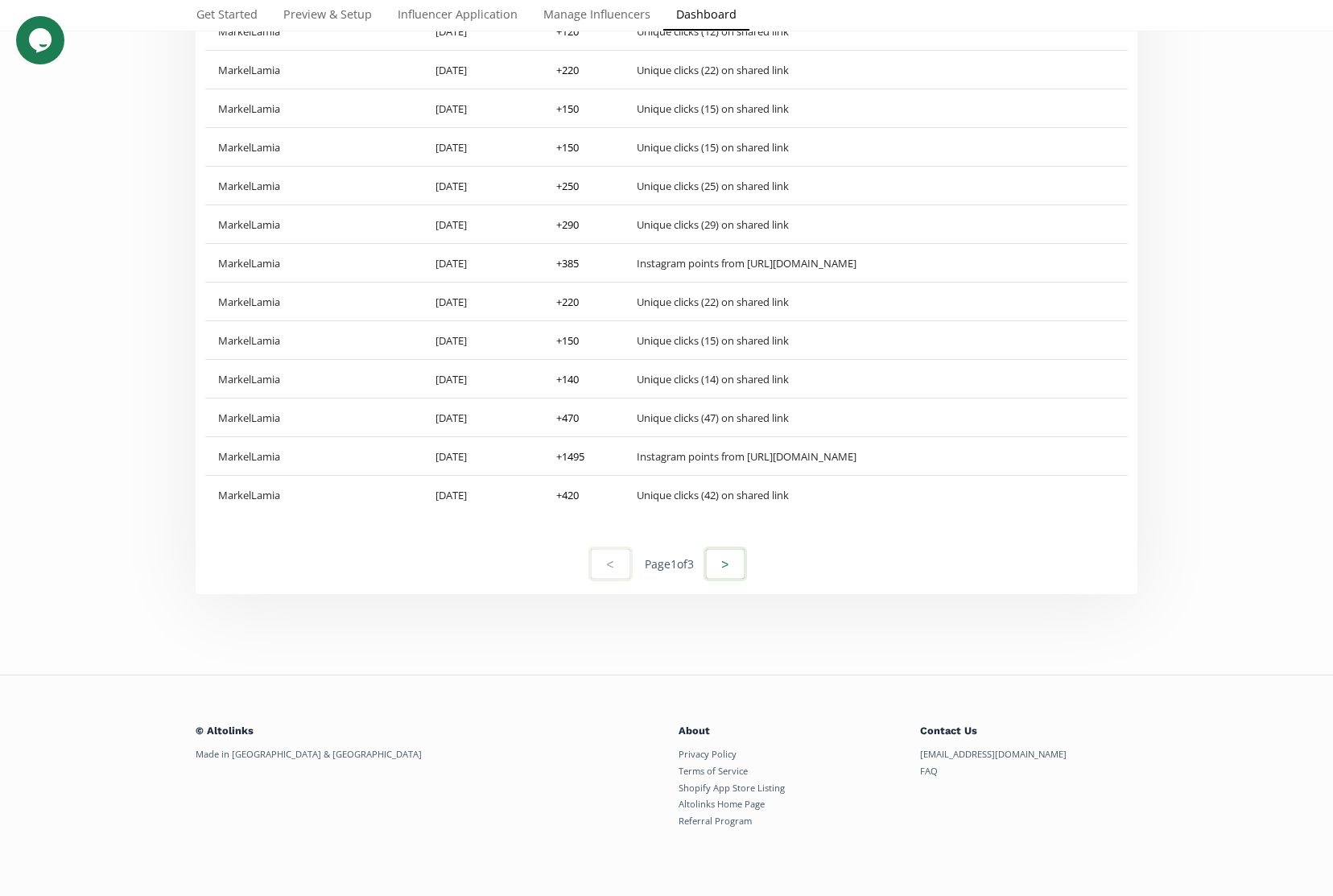
click at [730, 565] on button ">" at bounding box center [726, 564] width 43 height 35
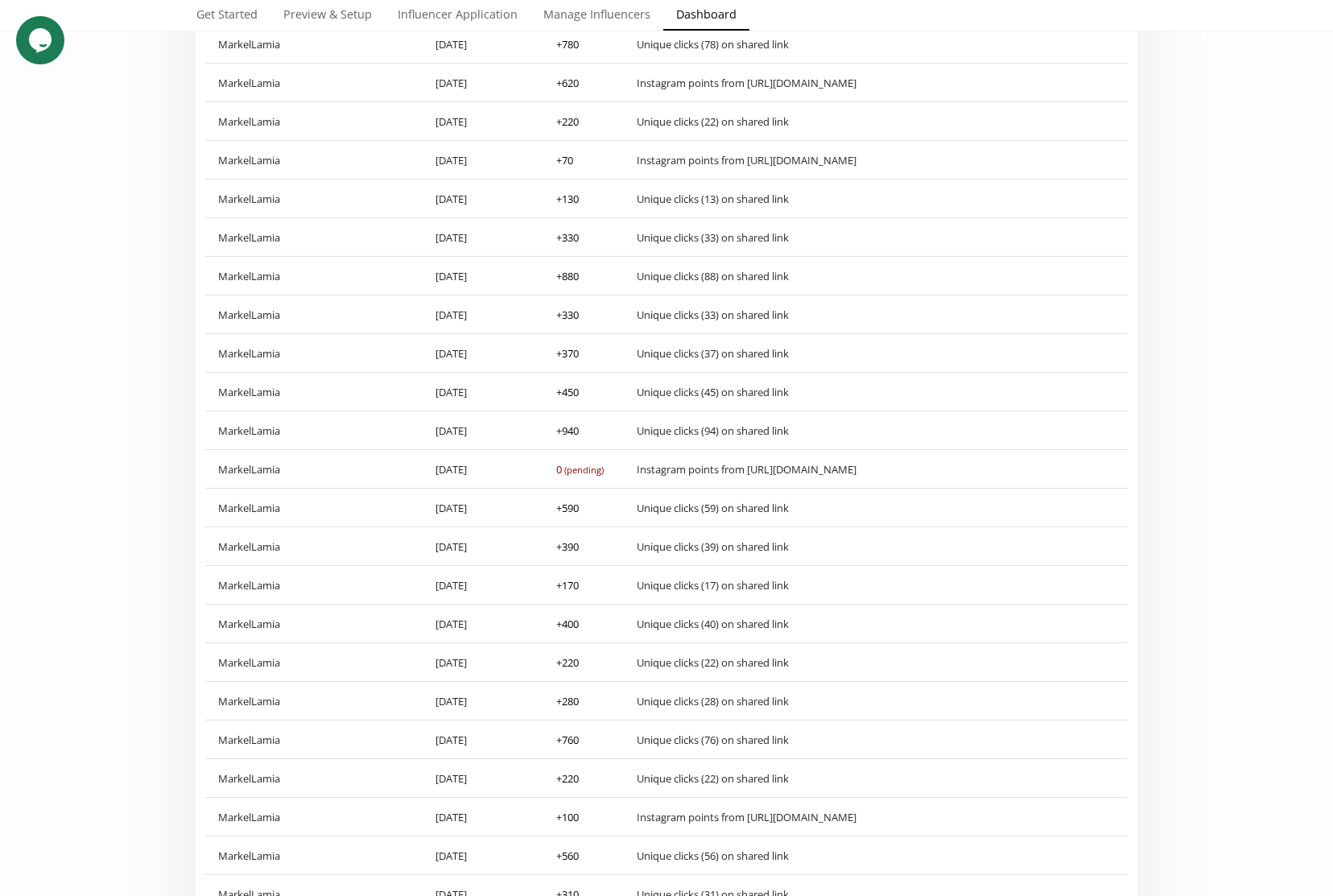
scroll to position [2095, 0]
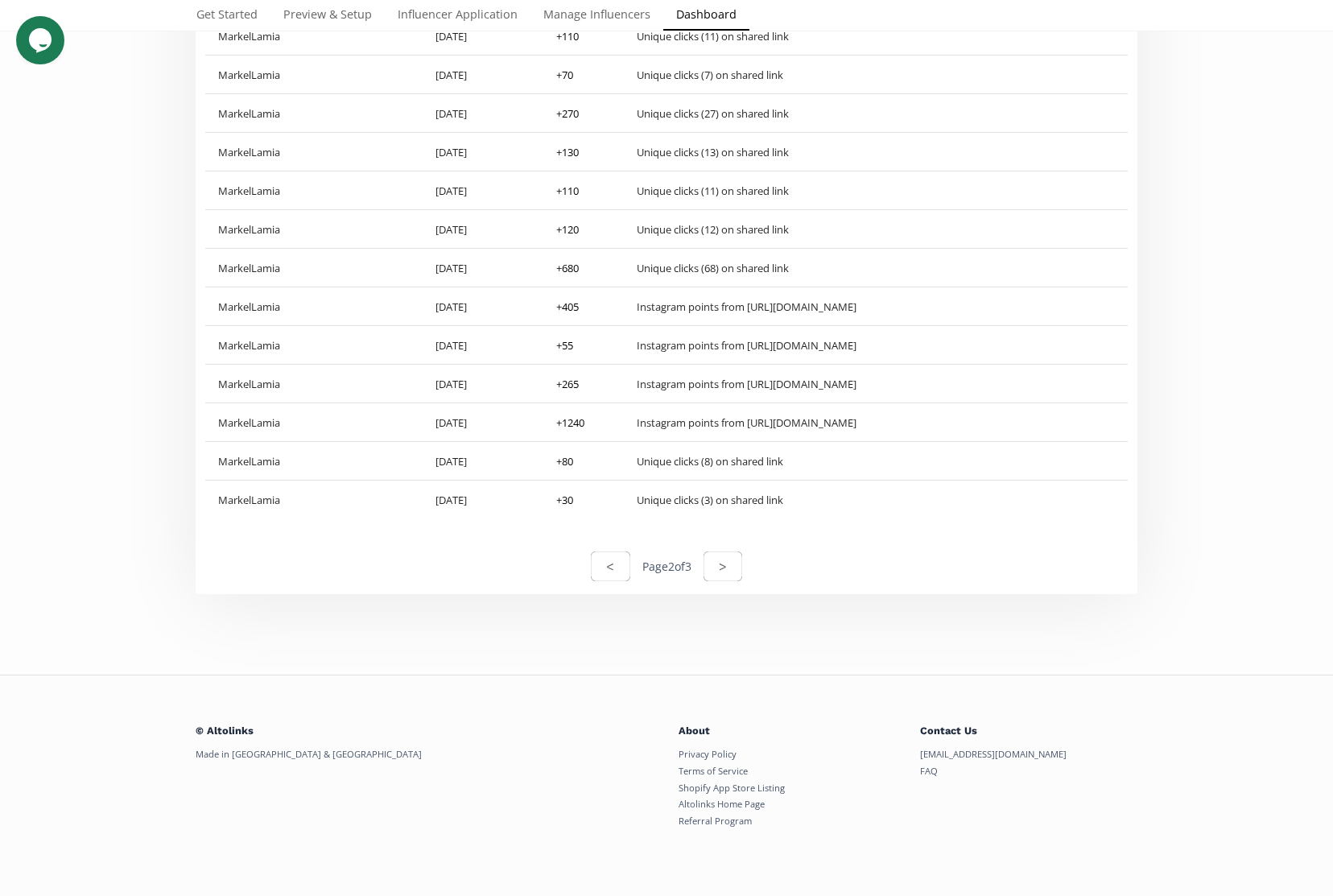
click at [705, 462] on div "Unique clicks (8) on shared link" at bounding box center [710, 460] width 146 height 14
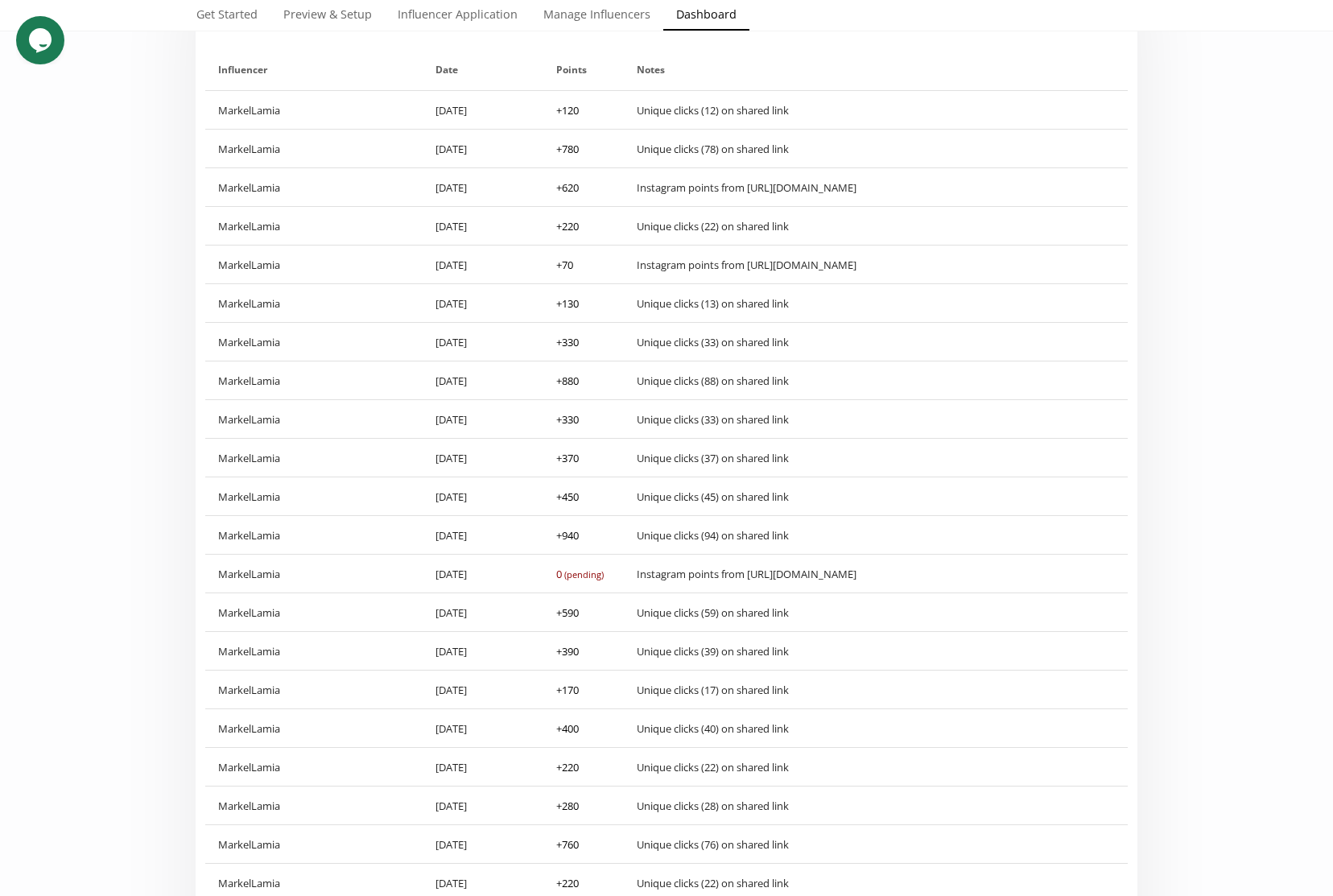
scroll to position [0, 0]
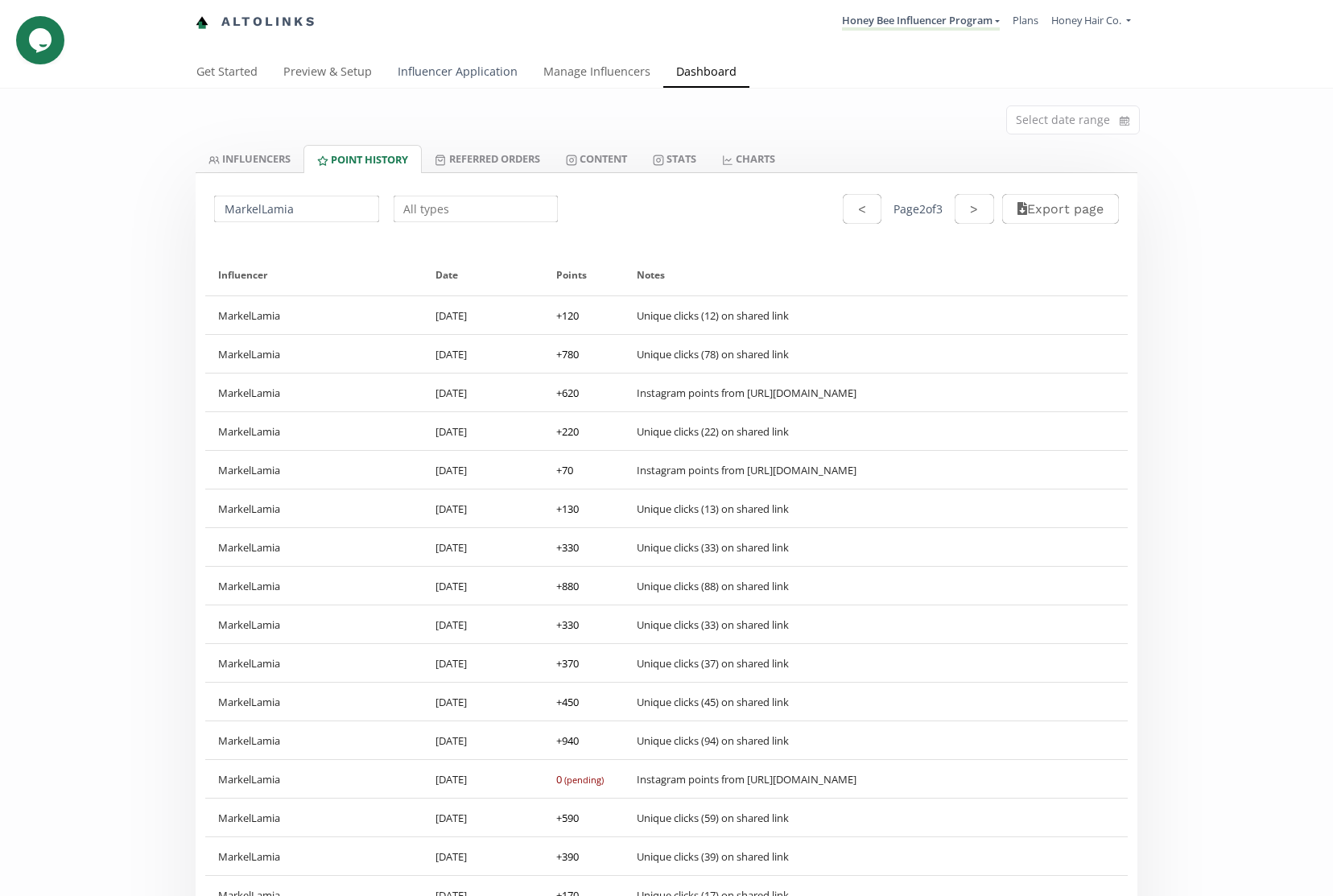
click at [451, 82] on link "Influencer Application" at bounding box center [457, 73] width 145 height 32
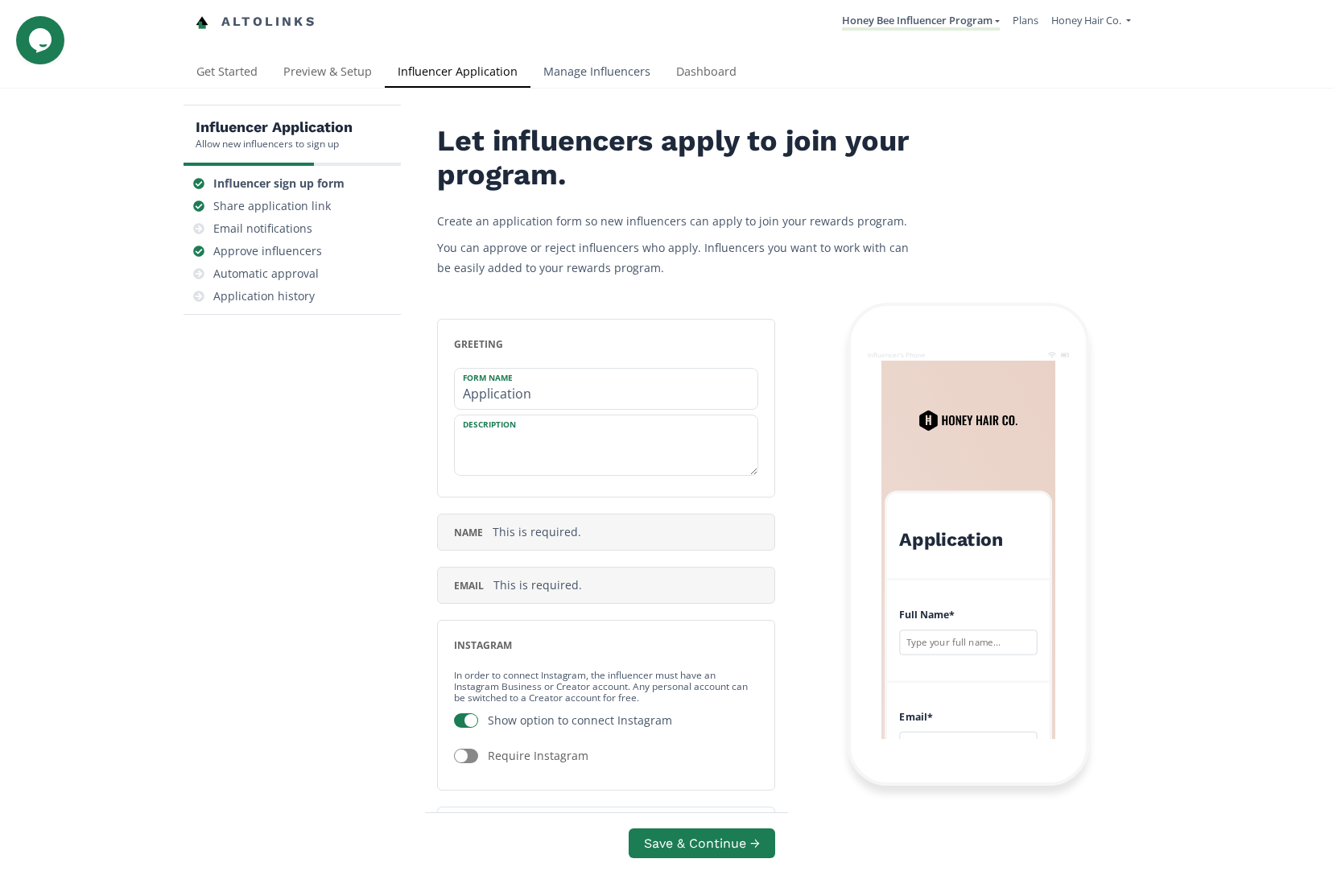
click at [572, 67] on link "Manage Influencers" at bounding box center [597, 73] width 133 height 32
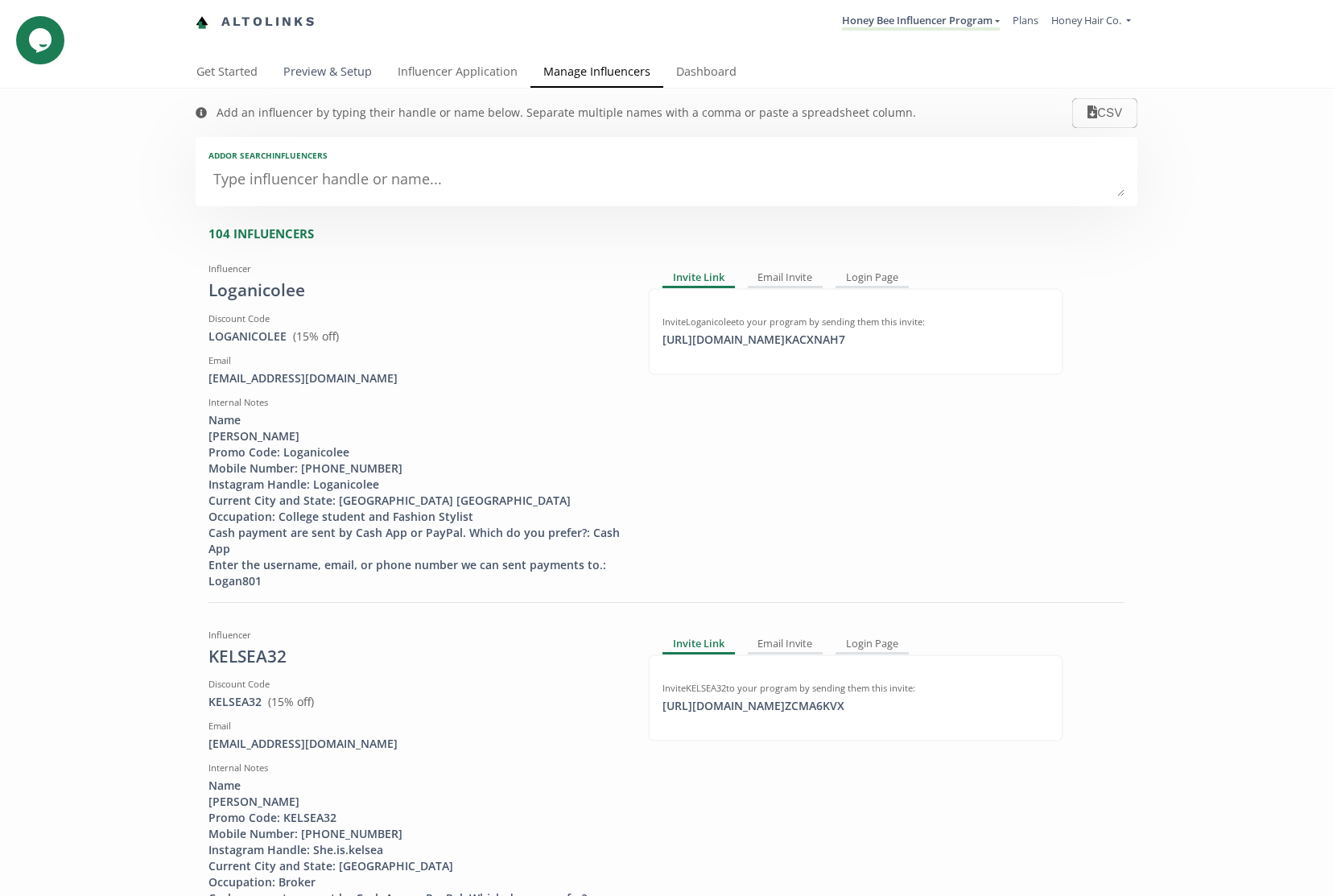
click at [293, 78] on link "Preview & Setup" at bounding box center [327, 73] width 115 height 32
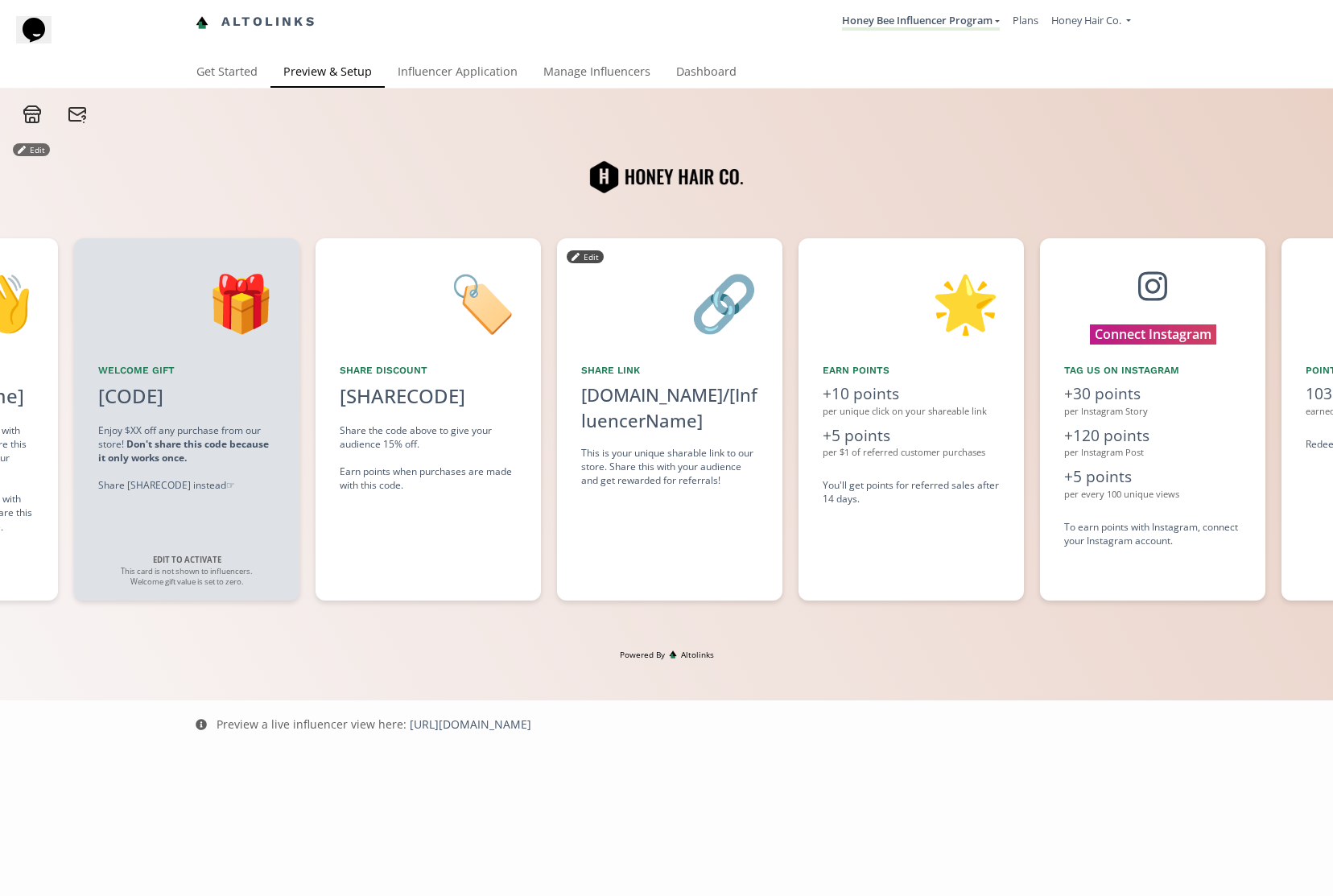
scroll to position [0, 725]
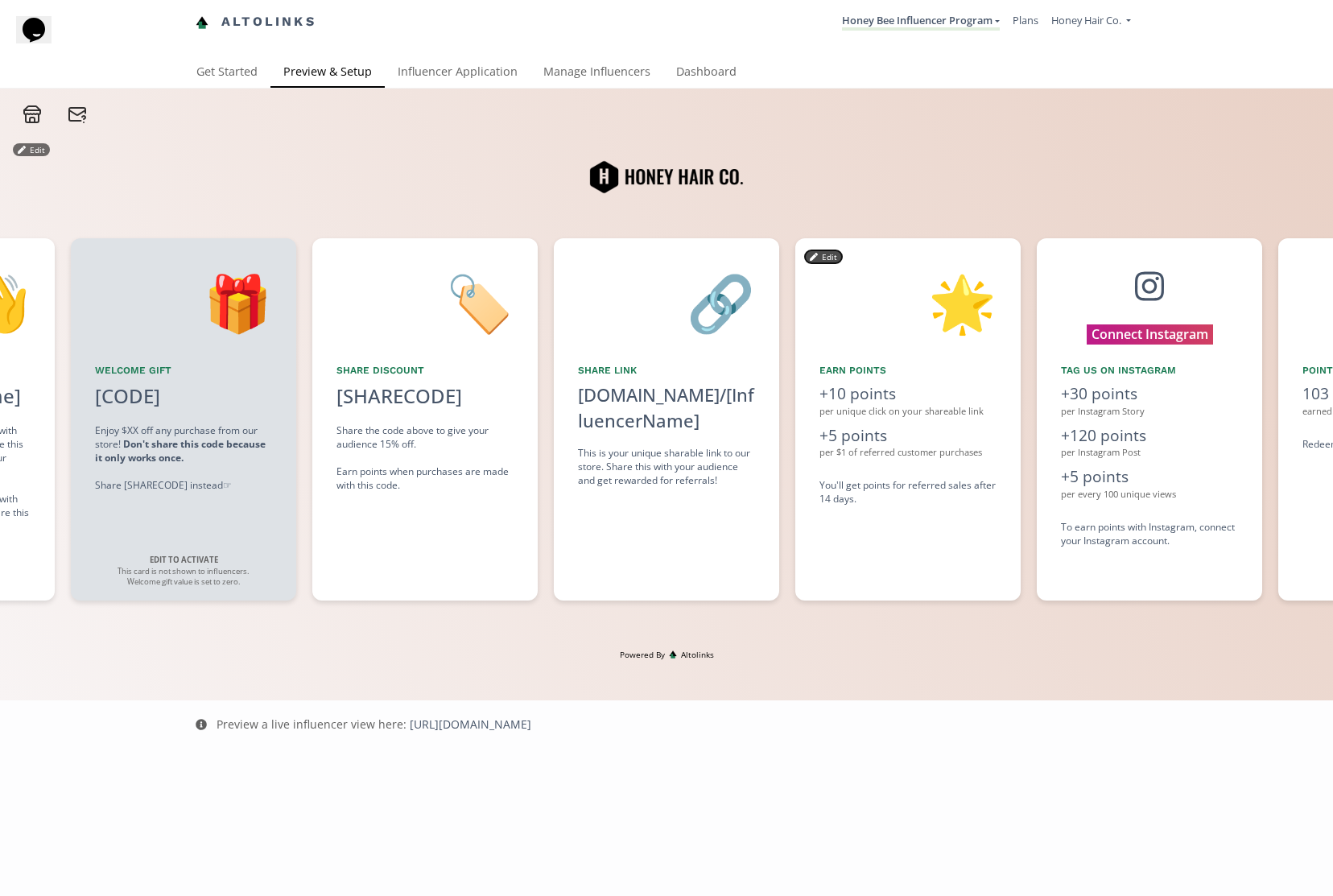
click at [824, 263] on button "Edit" at bounding box center [824, 256] width 37 height 12
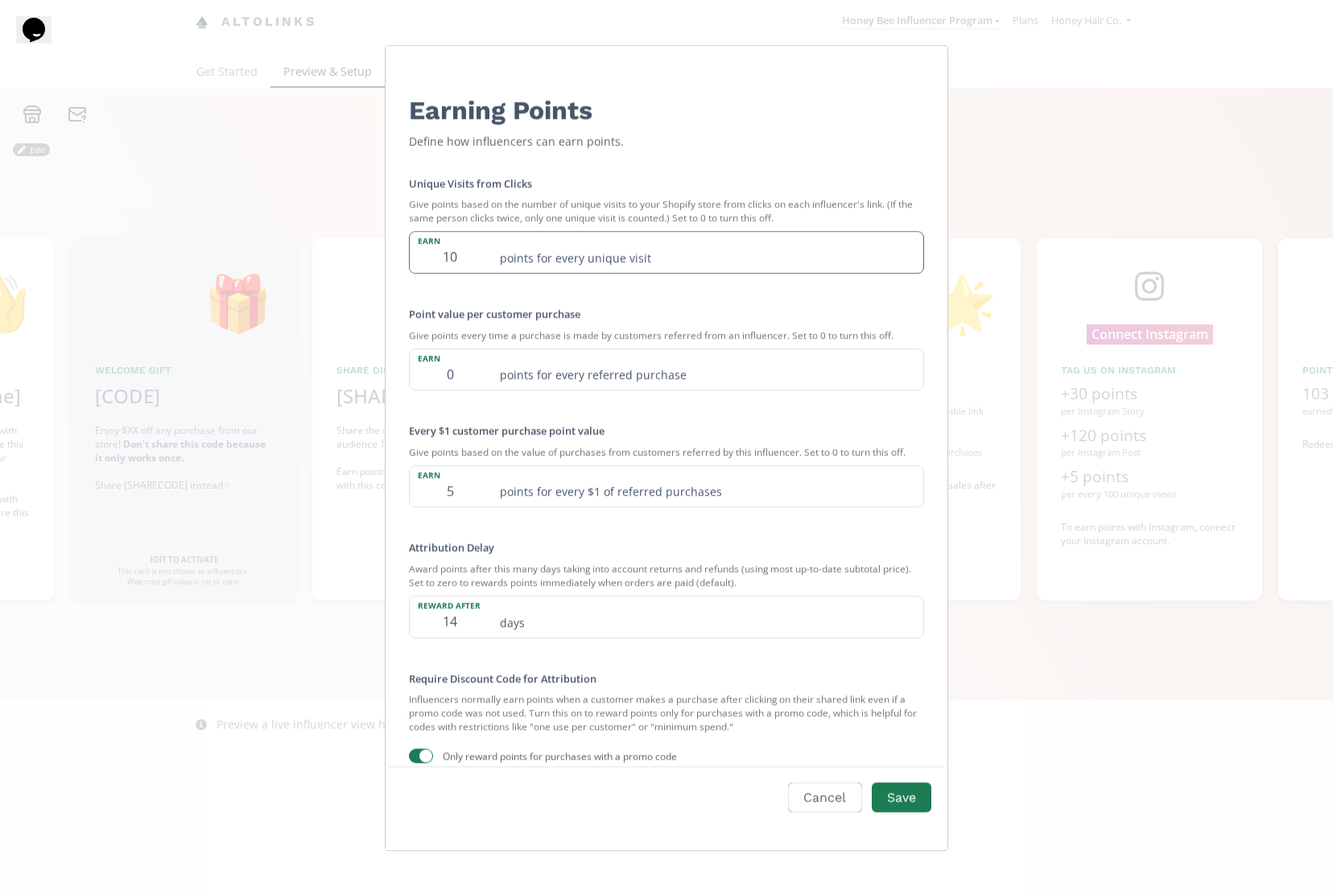
drag, startPoint x: 470, startPoint y: 255, endPoint x: 442, endPoint y: 254, distance: 28.0
click at [442, 254] on input "10" at bounding box center [450, 253] width 81 height 41
type input "0"
click at [736, 296] on div "Unique Visits from Clicks Give points based on the number of unique visits to y…" at bounding box center [666, 470] width 553 height 629
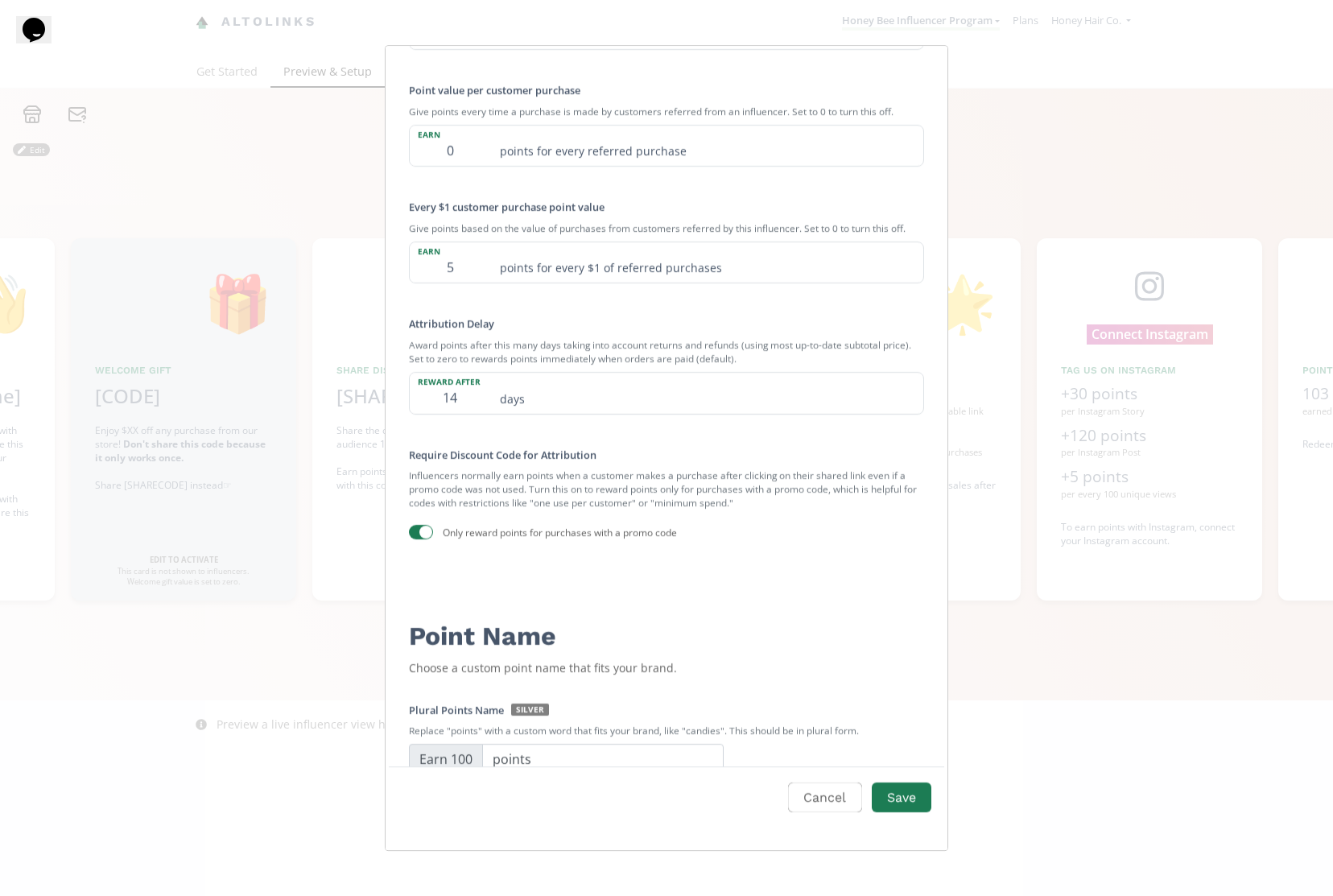
scroll to position [394, 0]
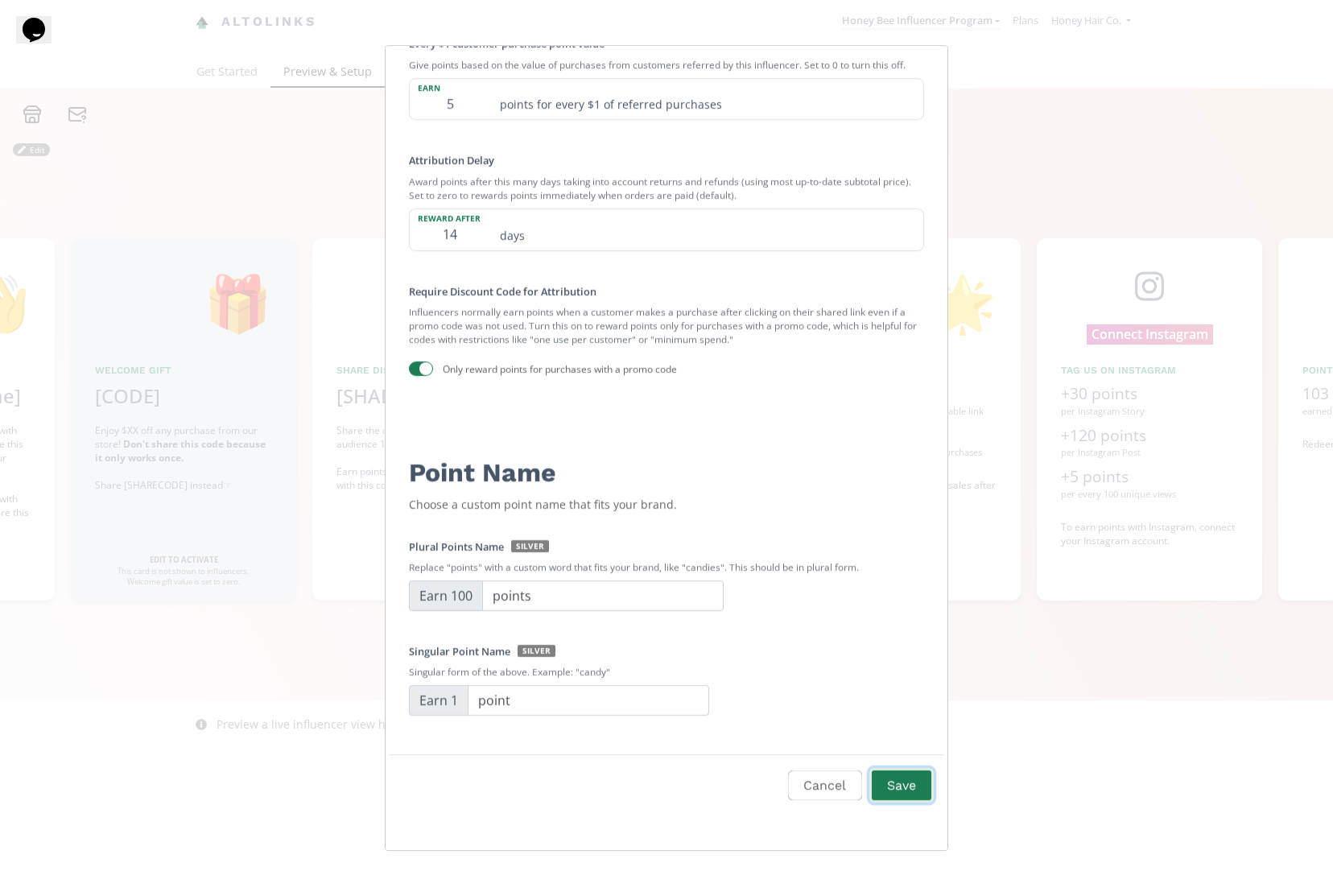
click at [906, 797] on button "Save" at bounding box center [901, 785] width 64 height 35
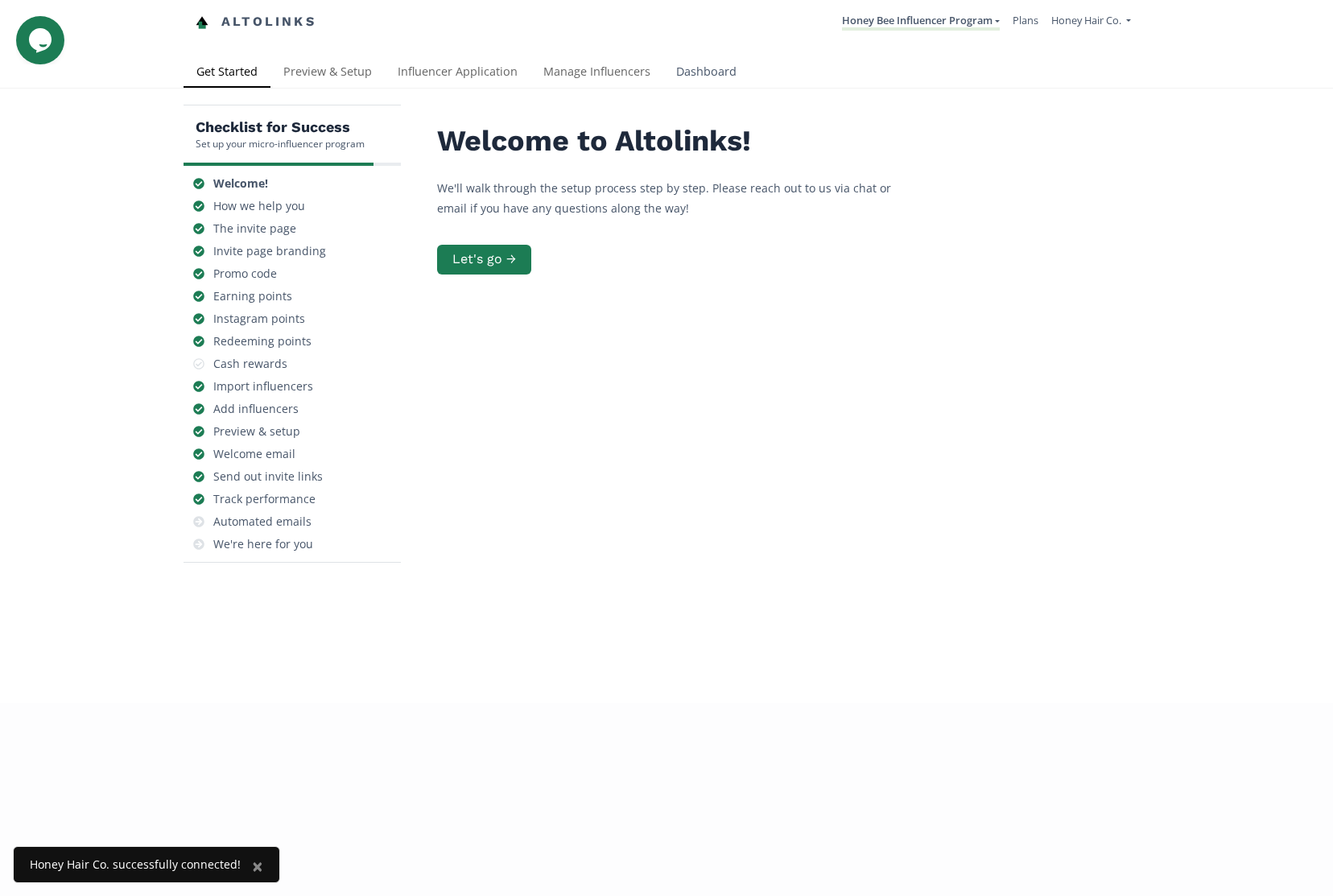
click at [693, 68] on link "Dashboard" at bounding box center [706, 73] width 86 height 32
